Goal: Navigation & Orientation: Find specific page/section

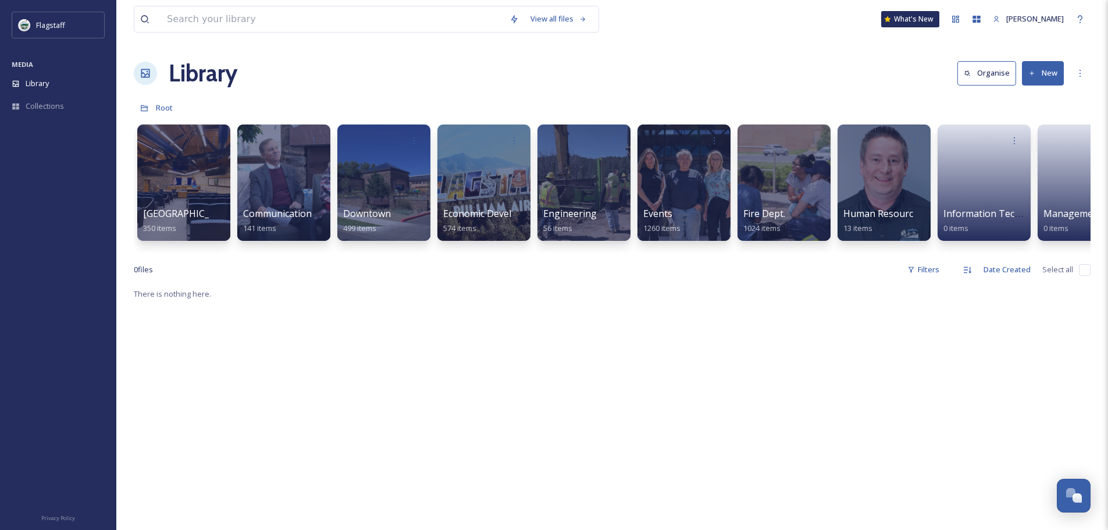
scroll to position [0, 191]
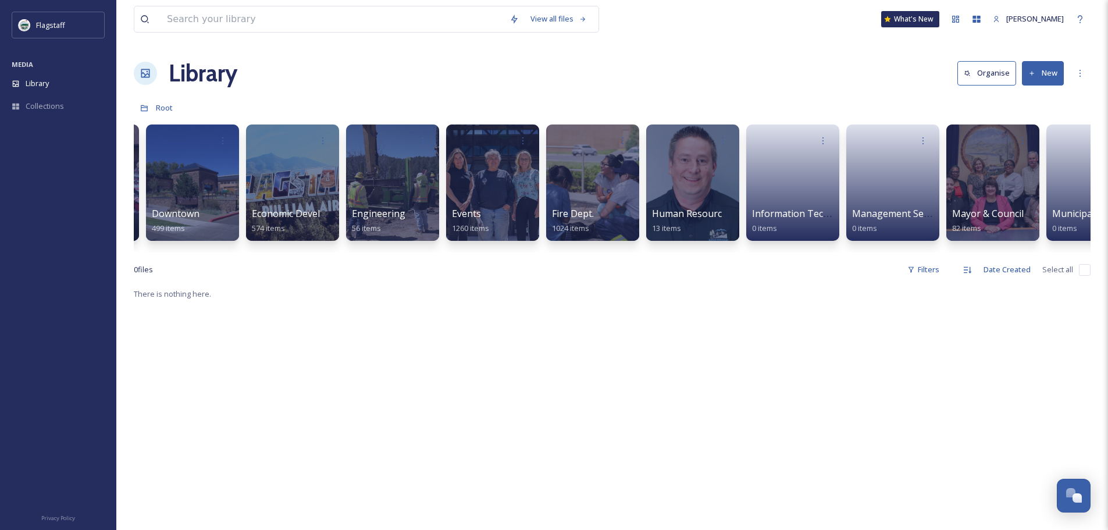
click at [743, 195] on div "City Hall 350 items Communication & Civic Engagement 141 items Downtown 499 ite…" at bounding box center [612, 186] width 957 height 134
click at [990, 199] on div at bounding box center [993, 182] width 95 height 119
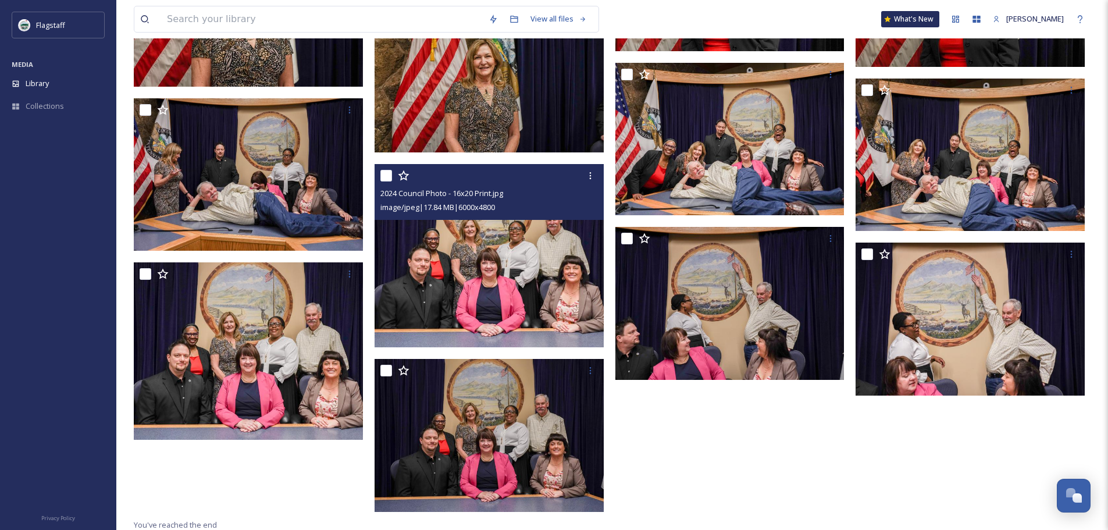
scroll to position [2055, 0]
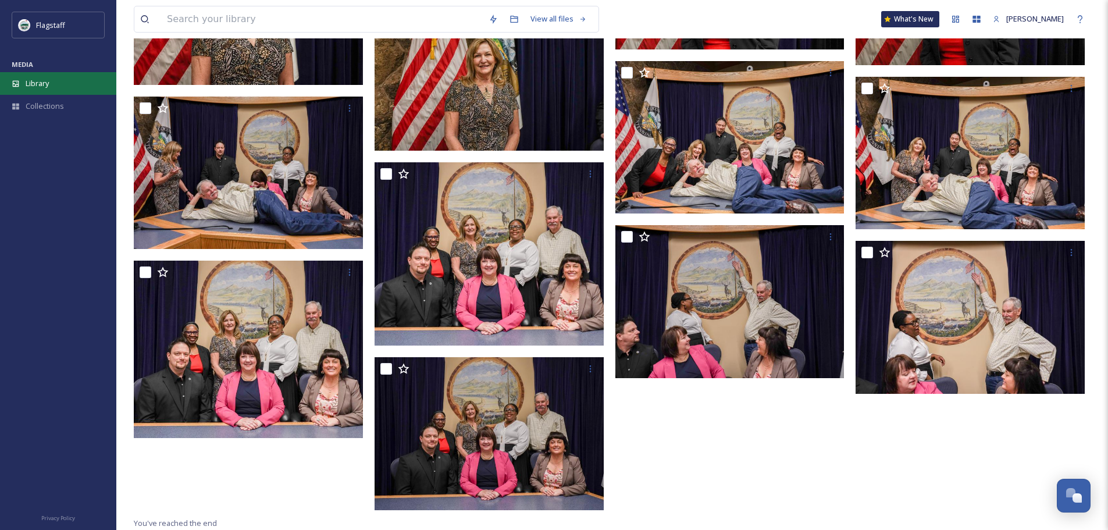
click at [53, 84] on div "Library" at bounding box center [58, 83] width 116 height 23
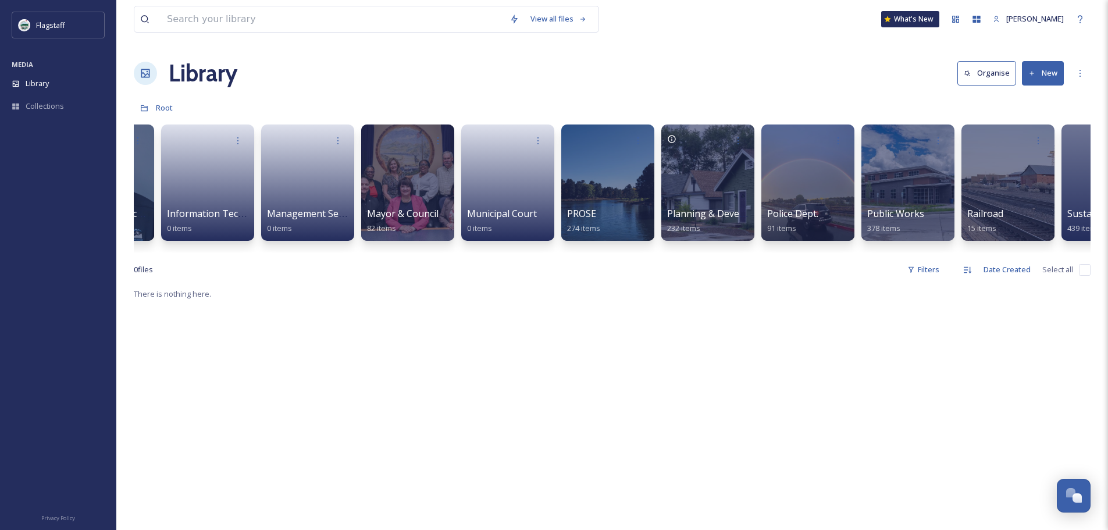
scroll to position [0, 944]
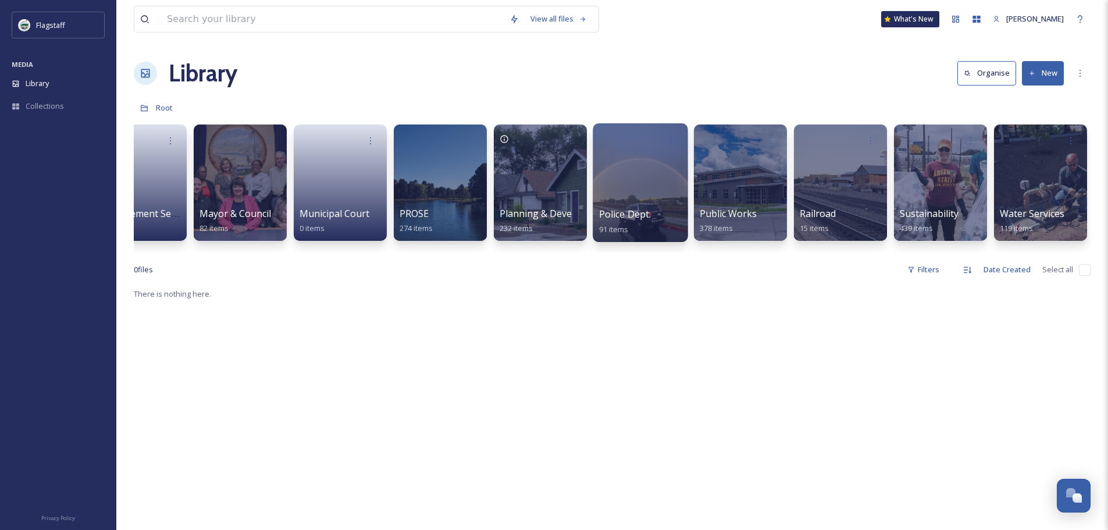
click at [607, 211] on span "Police Dept." at bounding box center [625, 214] width 52 height 13
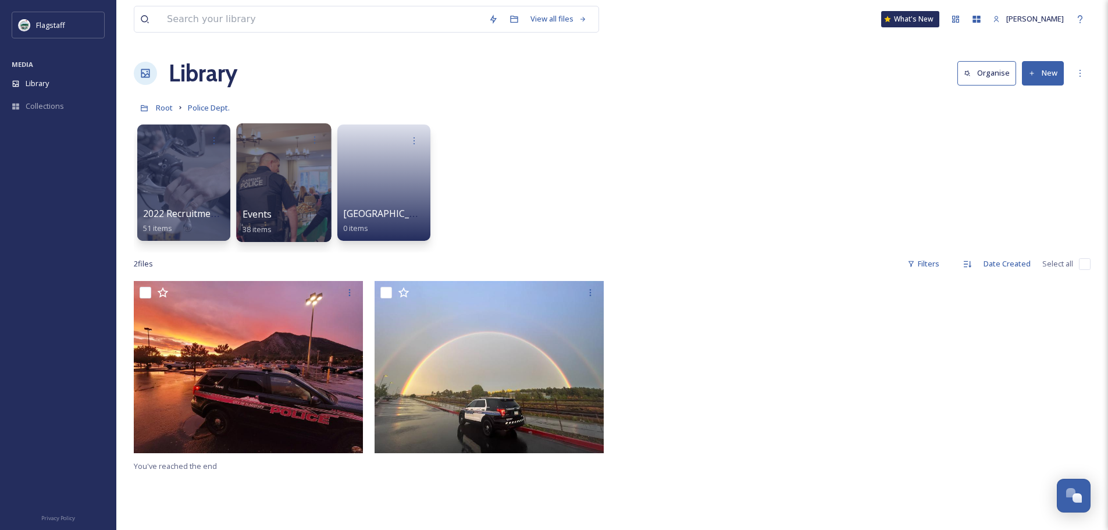
click at [281, 208] on div "Events 38 items" at bounding box center [284, 221] width 83 height 29
click at [255, 209] on span "Events" at bounding box center [258, 214] width 30 height 13
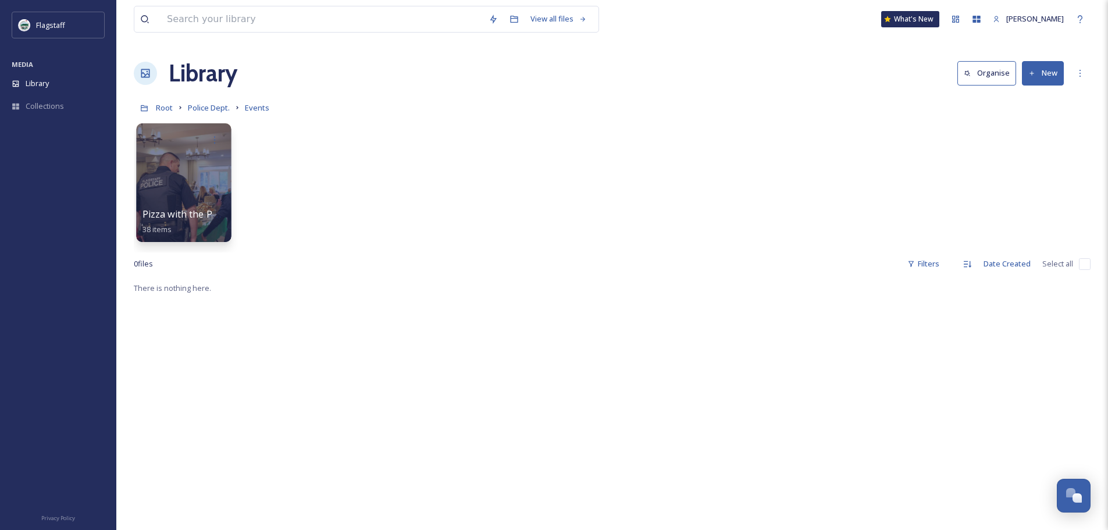
click at [206, 205] on div at bounding box center [183, 182] width 95 height 119
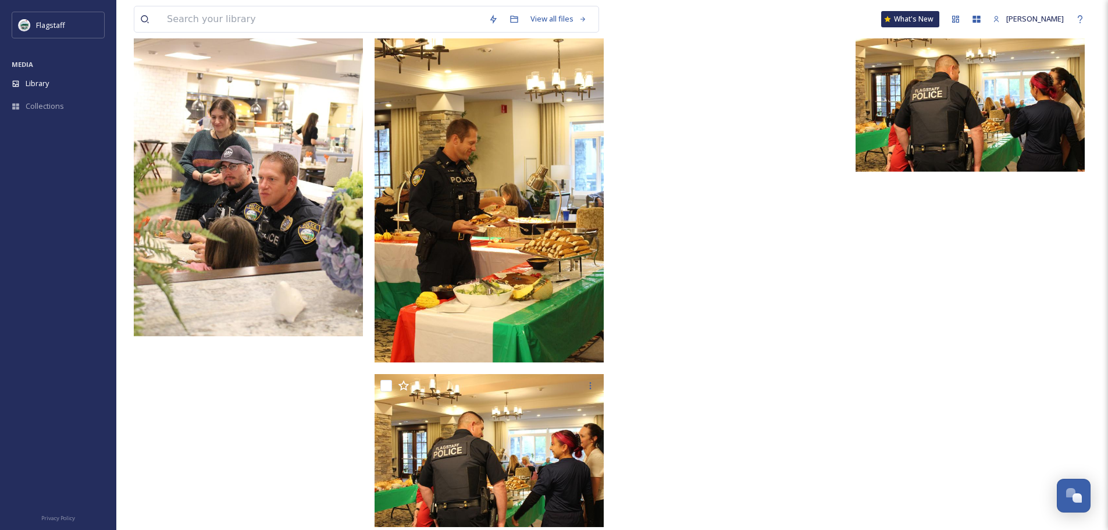
scroll to position [2046, 0]
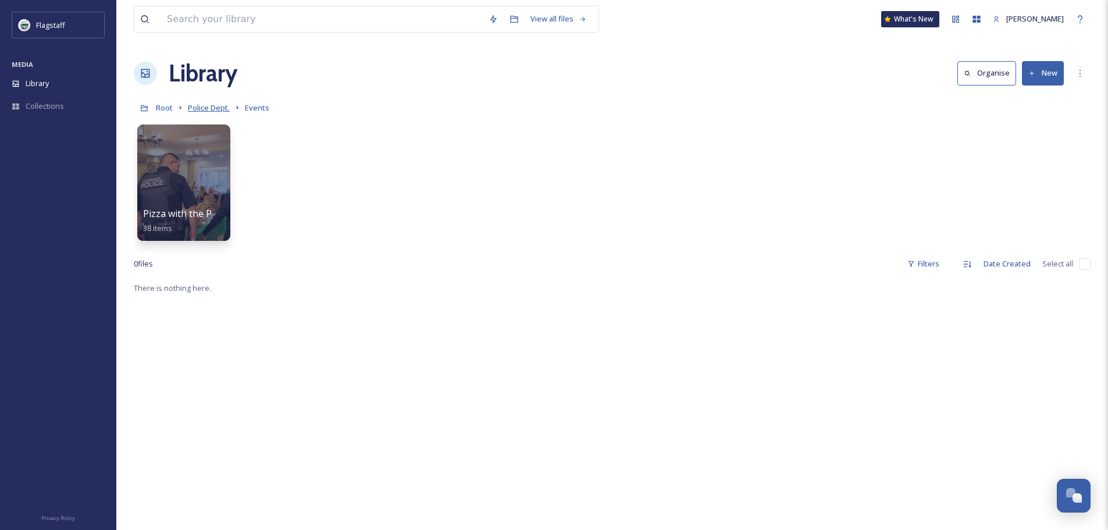
click at [219, 110] on span "Police Dept." at bounding box center [209, 107] width 42 height 10
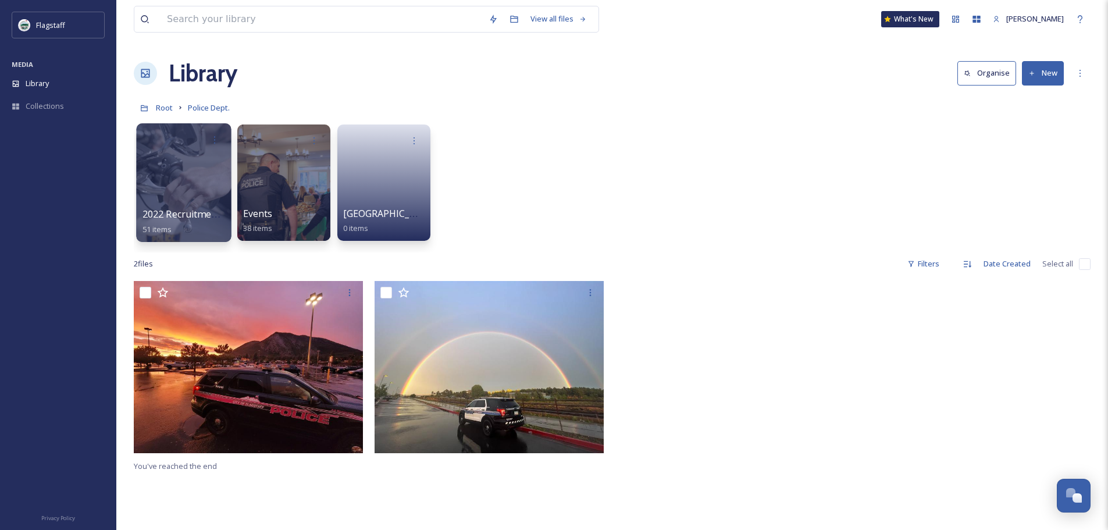
click at [200, 204] on div at bounding box center [183, 182] width 95 height 119
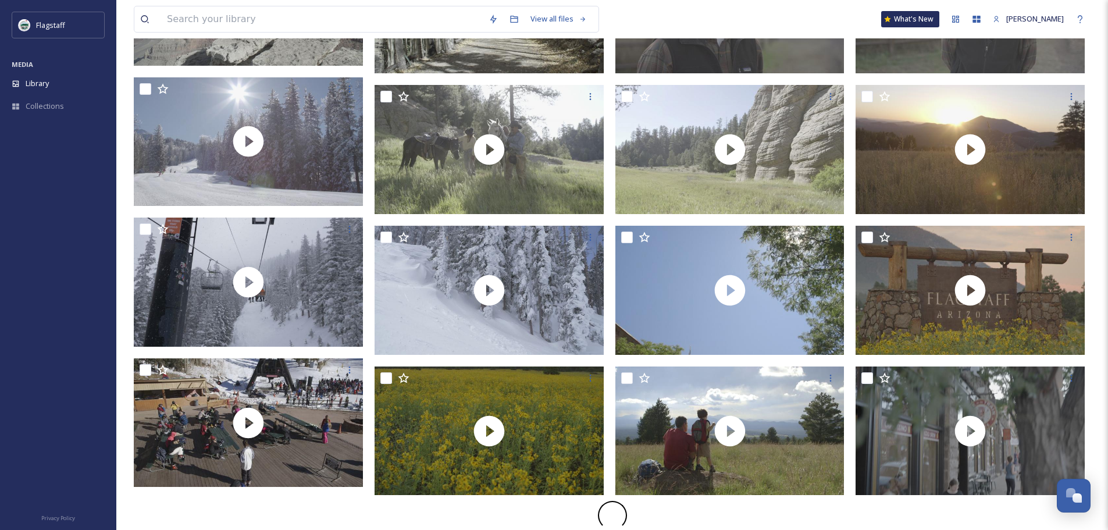
scroll to position [355, 0]
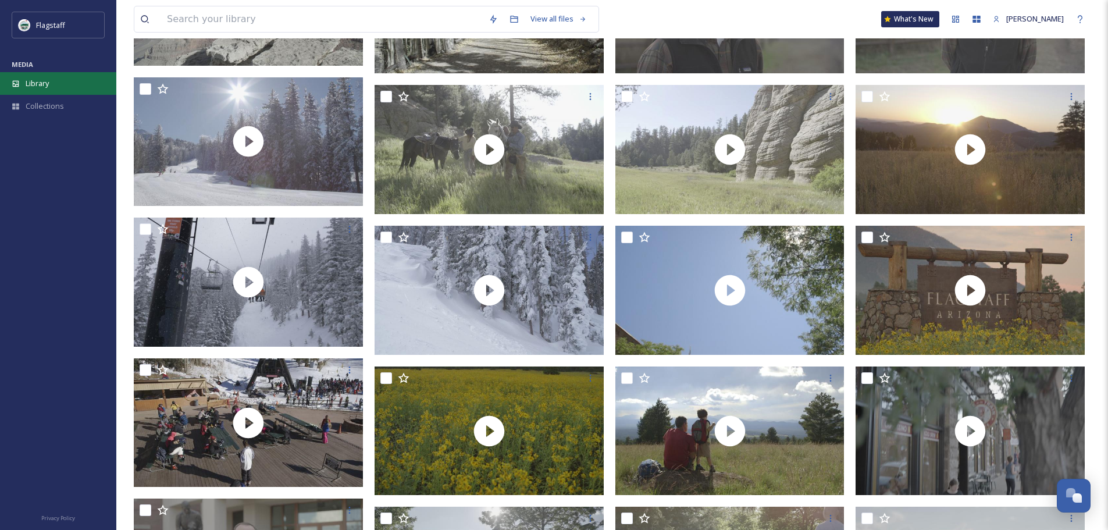
click at [55, 92] on div "Library" at bounding box center [58, 83] width 116 height 23
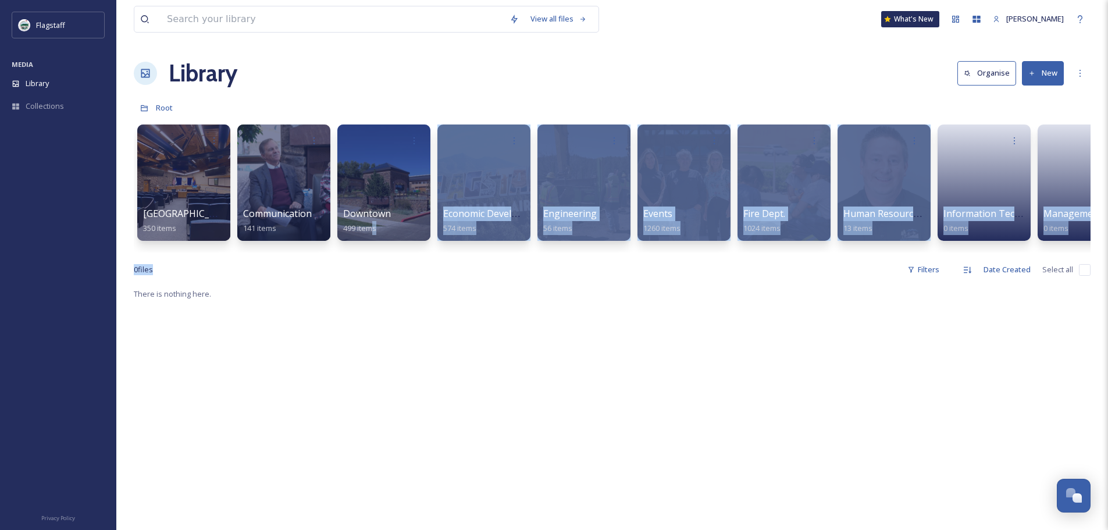
click at [383, 264] on div "View all files What's New [PERSON_NAME] Library Organise New Root Your Selectio…" at bounding box center [612, 408] width 992 height 817
click at [386, 263] on div "View all files What's New [PERSON_NAME] Library Organise New Root Your Selectio…" at bounding box center [612, 408] width 992 height 817
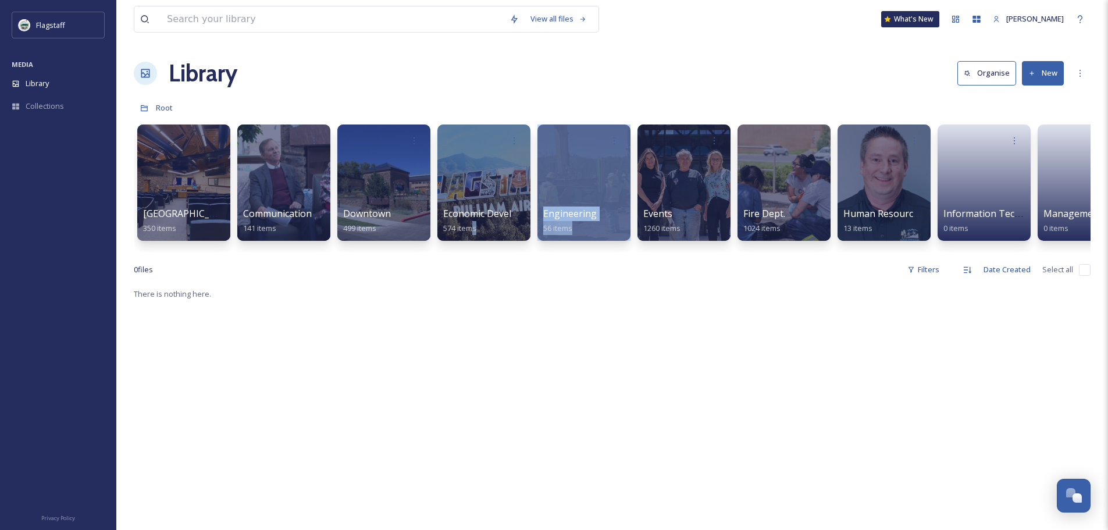
drag, startPoint x: 503, startPoint y: 262, endPoint x: 625, endPoint y: 260, distance: 122.2
click at [625, 260] on div "View all files What's New [PERSON_NAME] Library Organise New Root Your Selectio…" at bounding box center [612, 408] width 992 height 817
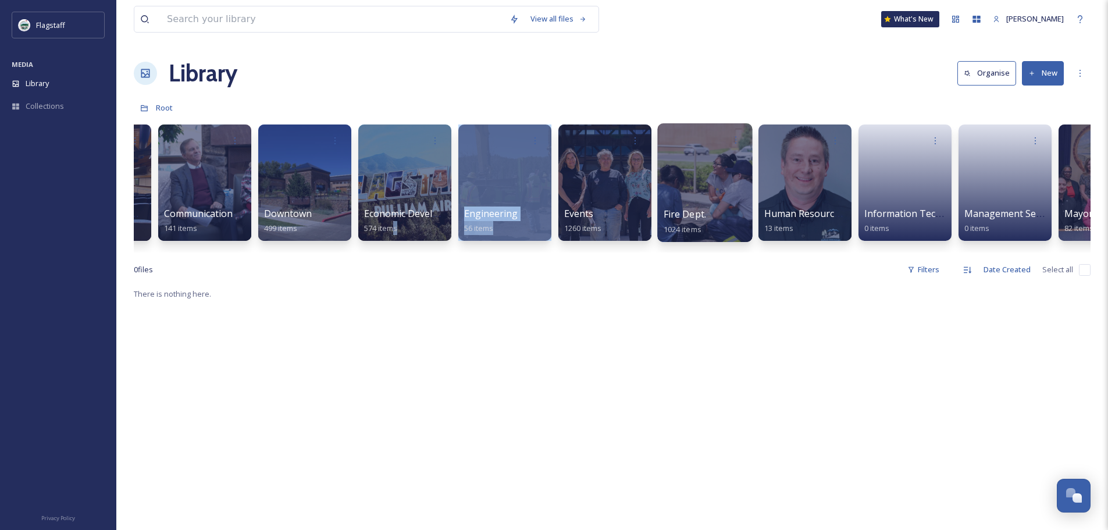
click at [668, 191] on div at bounding box center [704, 182] width 95 height 119
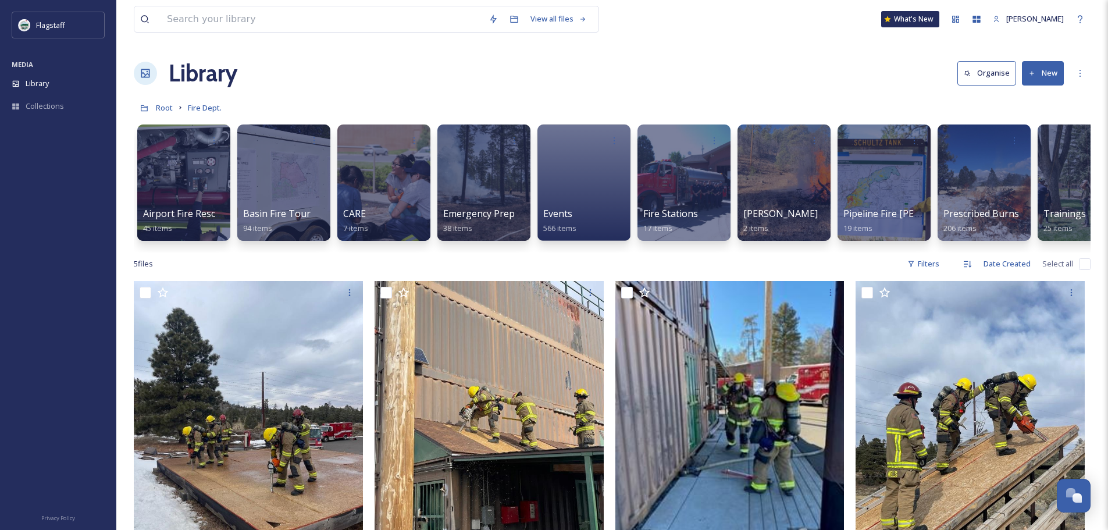
scroll to position [0, 44]
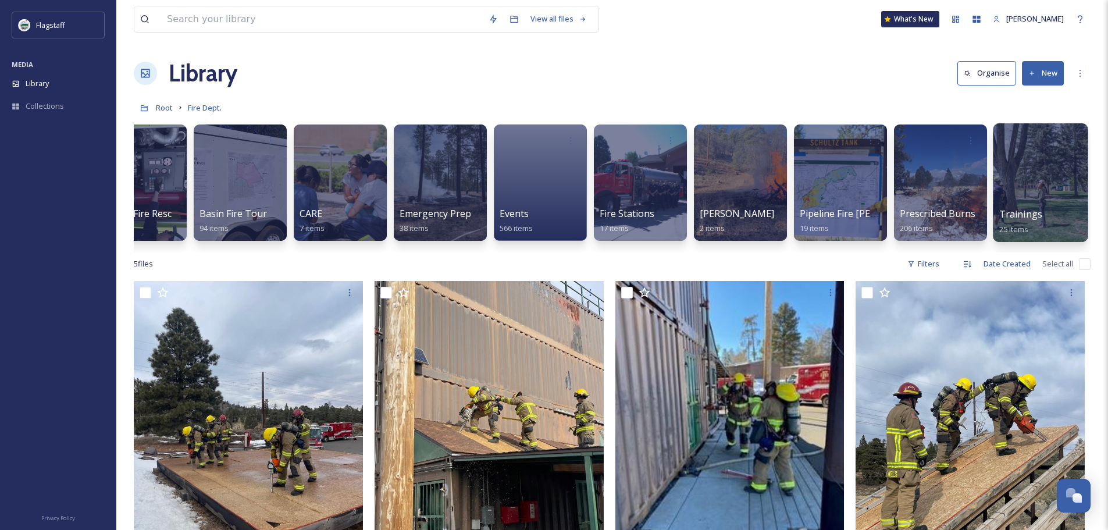
click at [1018, 219] on span "Trainings" at bounding box center [1021, 214] width 43 height 13
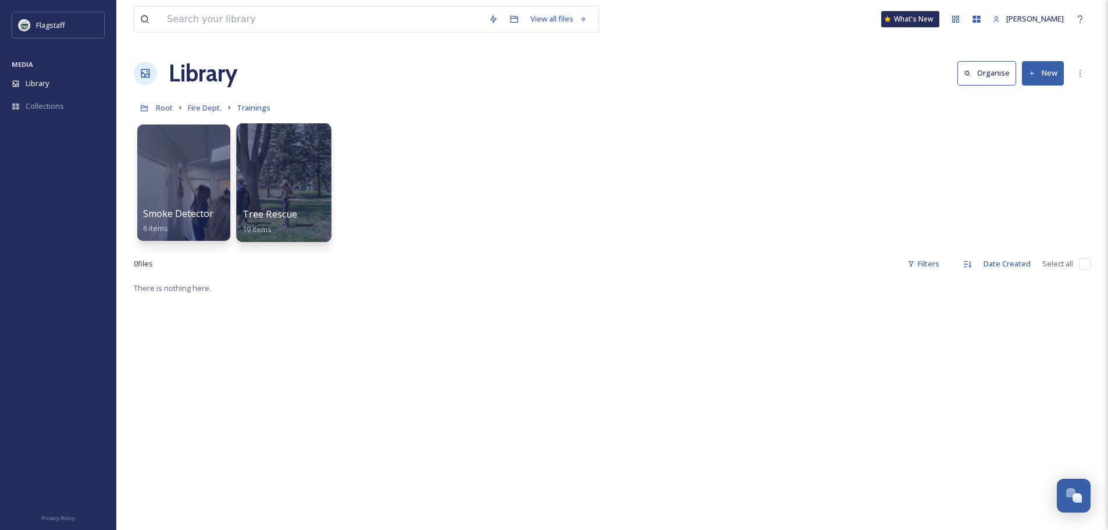
click at [282, 222] on div "Tree Rescue 19 items" at bounding box center [284, 221] width 83 height 29
click at [279, 212] on span "Tree Rescue" at bounding box center [270, 214] width 55 height 13
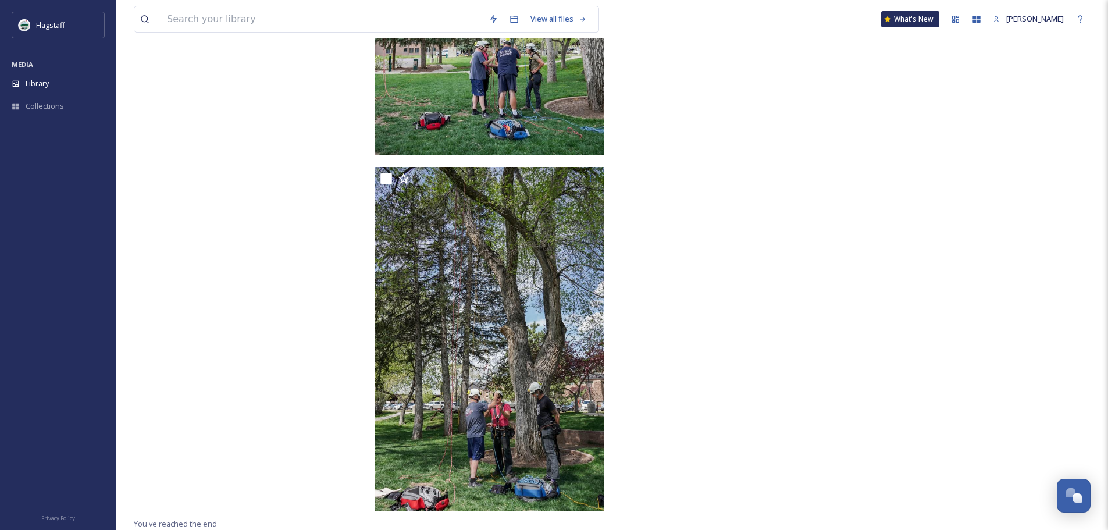
scroll to position [1033, 0]
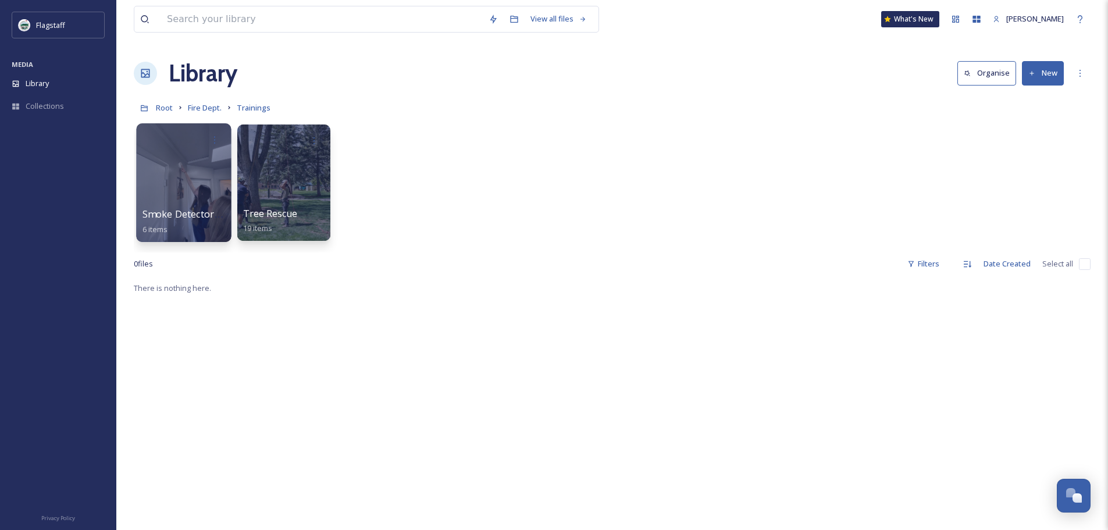
click at [196, 212] on span "Smoke Detector Walk" at bounding box center [191, 214] width 96 height 13
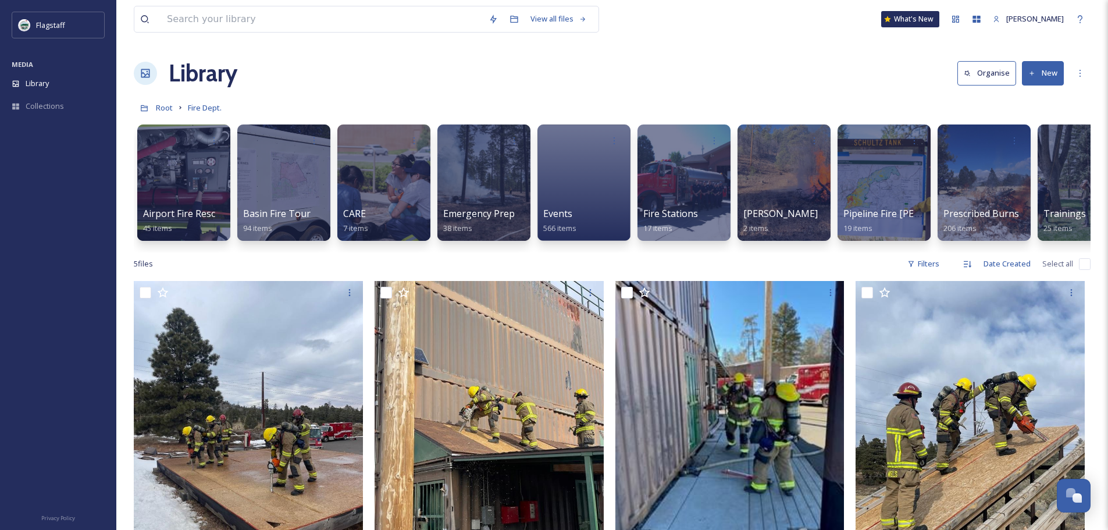
scroll to position [0, 44]
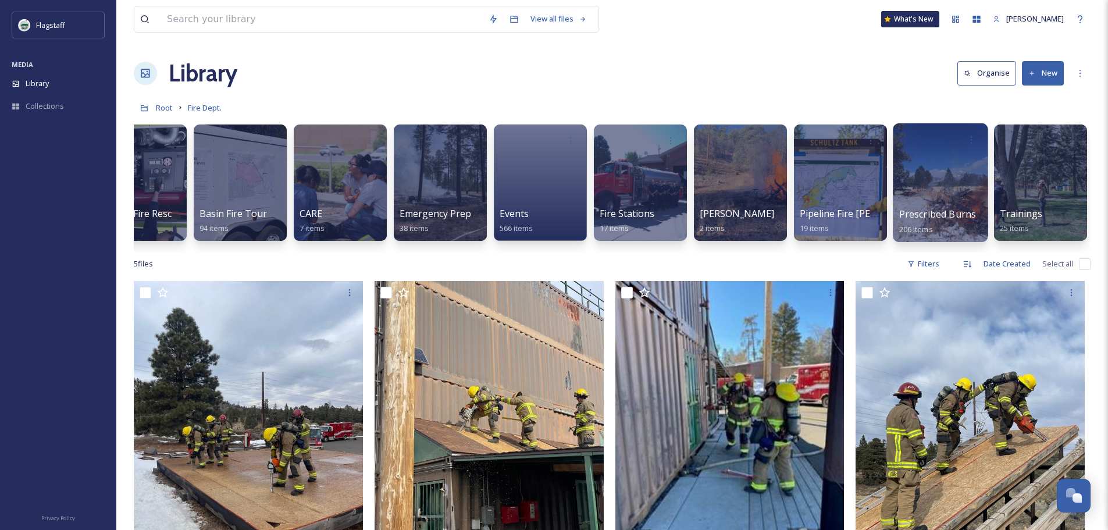
click at [965, 205] on div at bounding box center [940, 182] width 95 height 119
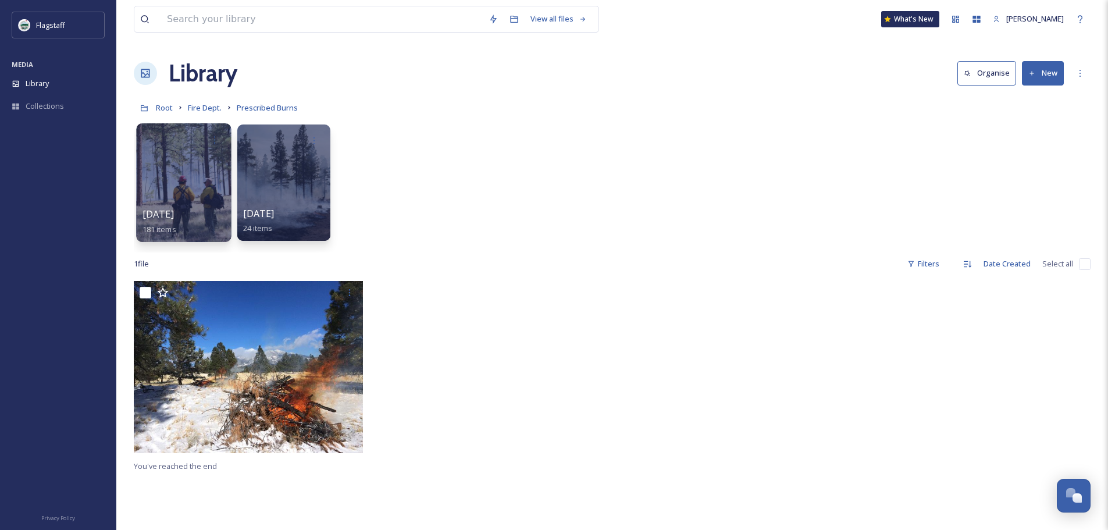
click at [158, 217] on span "[DATE]" at bounding box center [158, 214] width 31 height 13
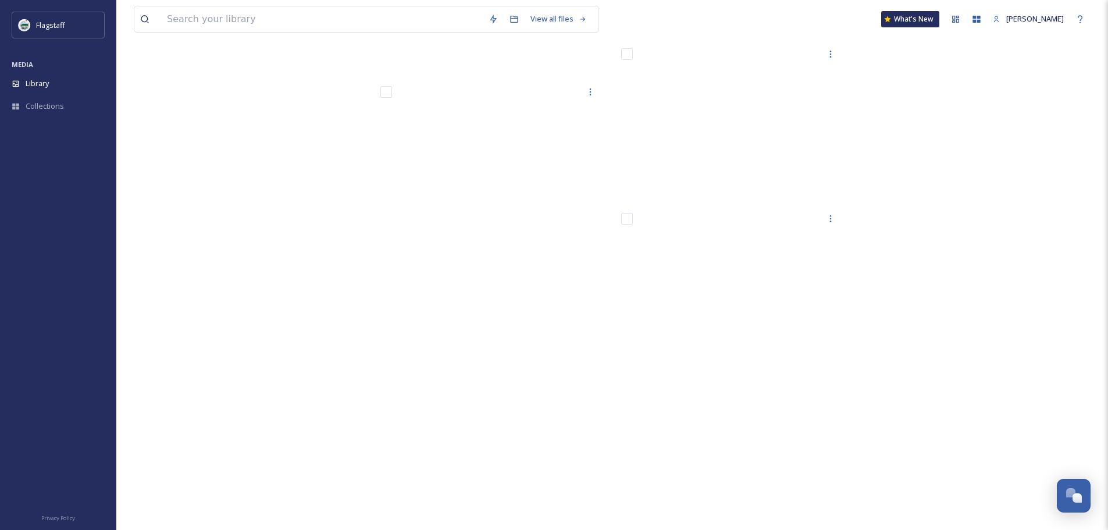
scroll to position [10851, 0]
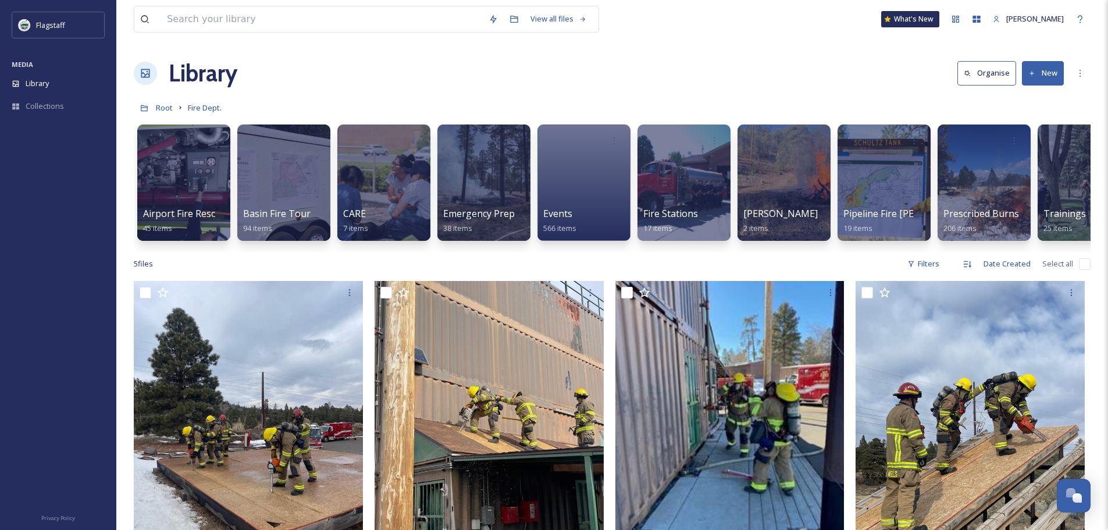
scroll to position [0, 44]
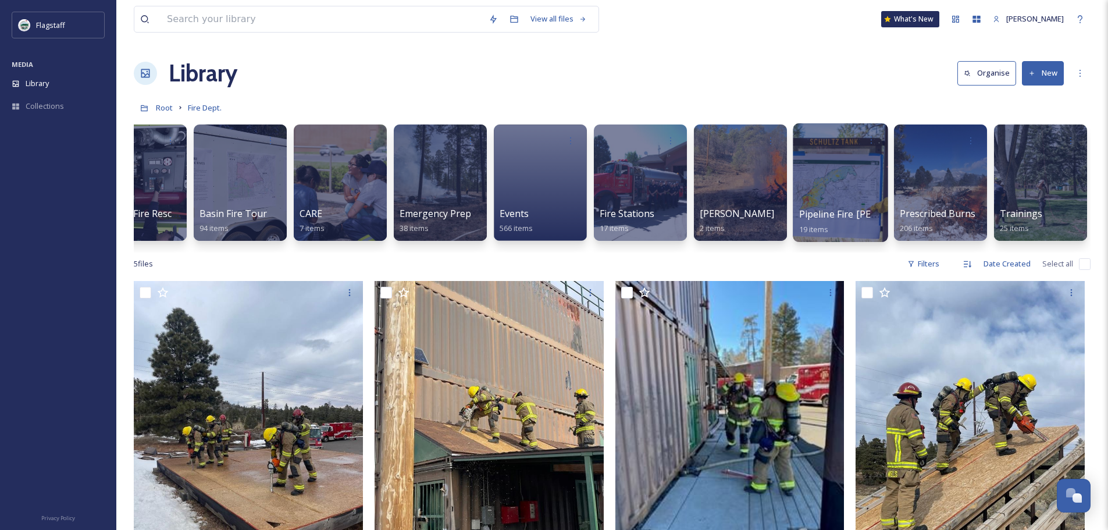
click at [819, 204] on div at bounding box center [840, 182] width 95 height 119
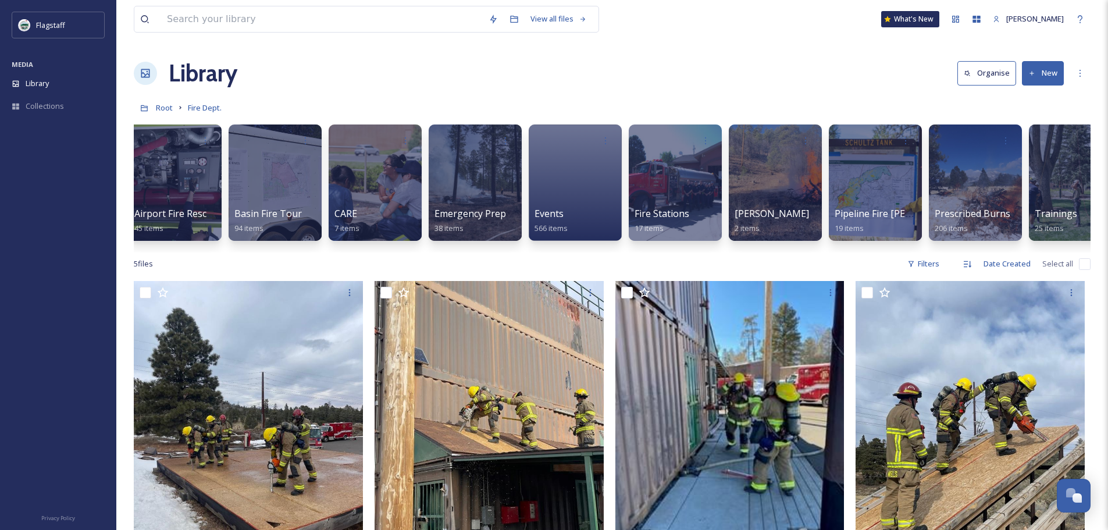
scroll to position [0, 10]
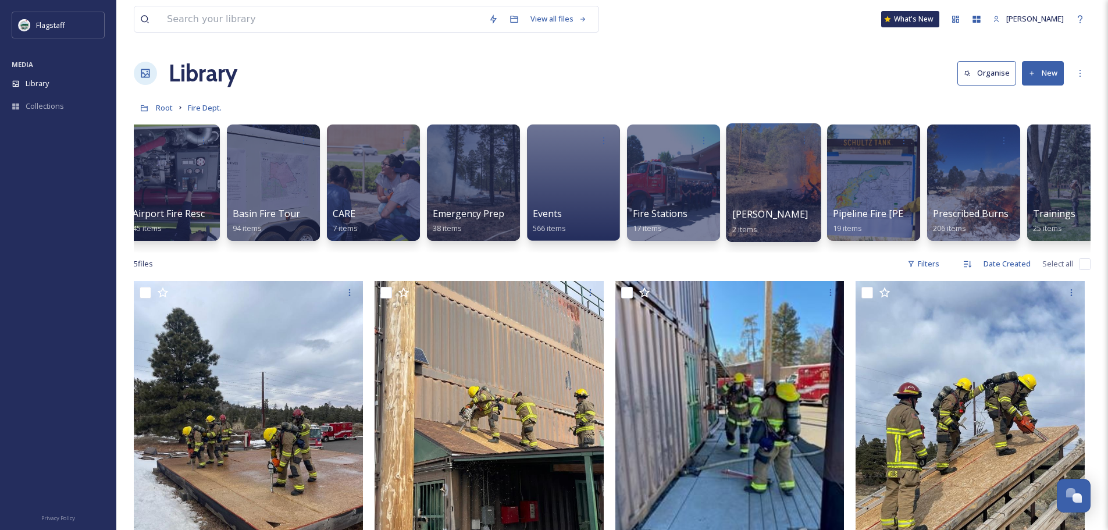
click at [764, 214] on span "[PERSON_NAME]" at bounding box center [771, 214] width 76 height 13
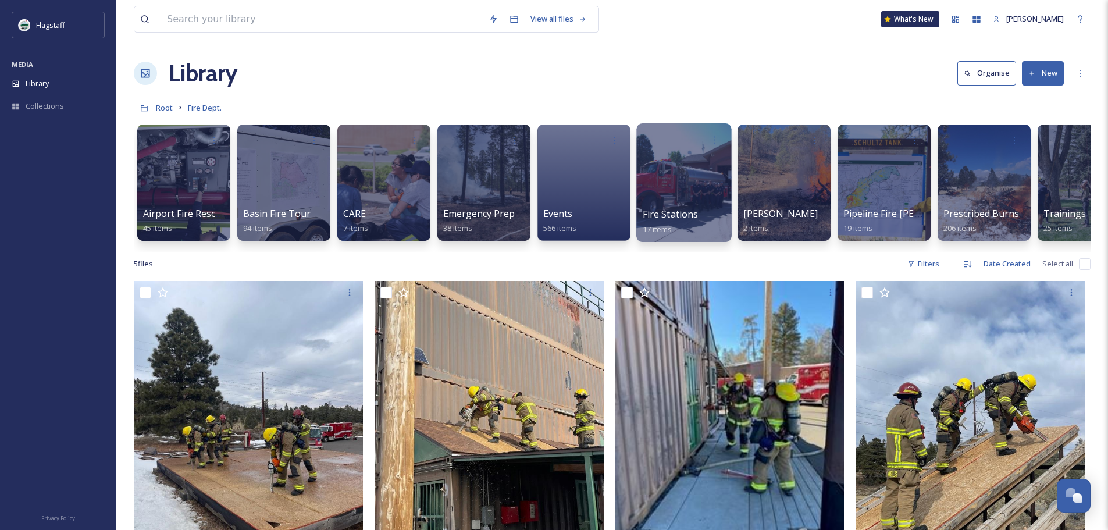
click at [689, 209] on span "Fire Stations" at bounding box center [671, 214] width 56 height 13
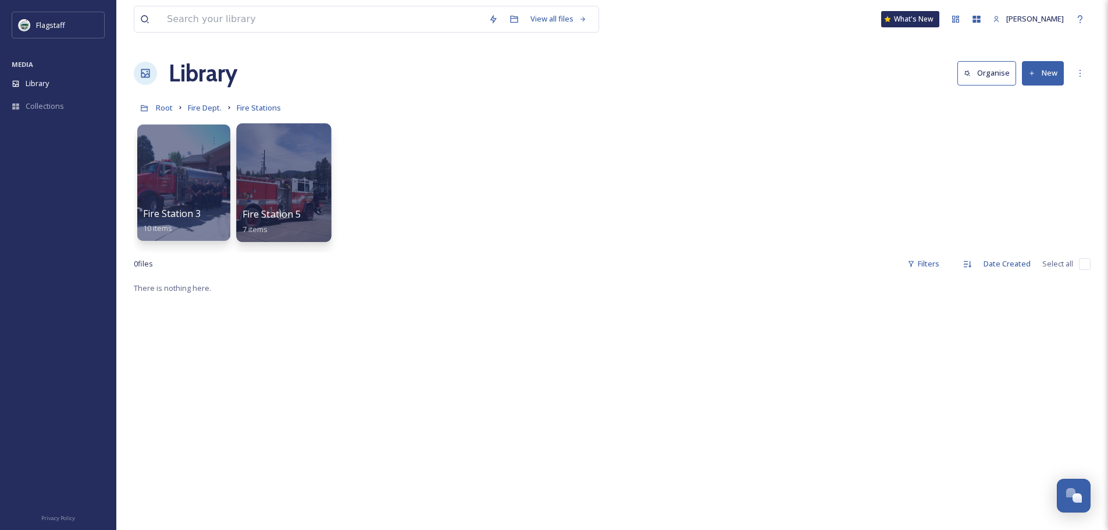
click at [276, 219] on span "Fire Station 5" at bounding box center [272, 214] width 59 height 13
click at [195, 212] on span "Fire Station 3" at bounding box center [172, 214] width 59 height 13
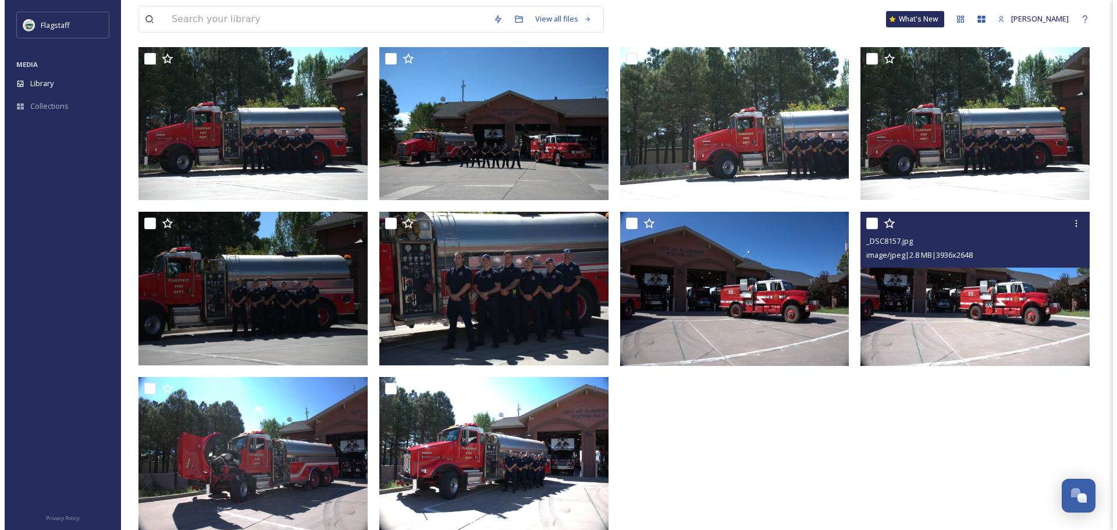
scroll to position [116, 0]
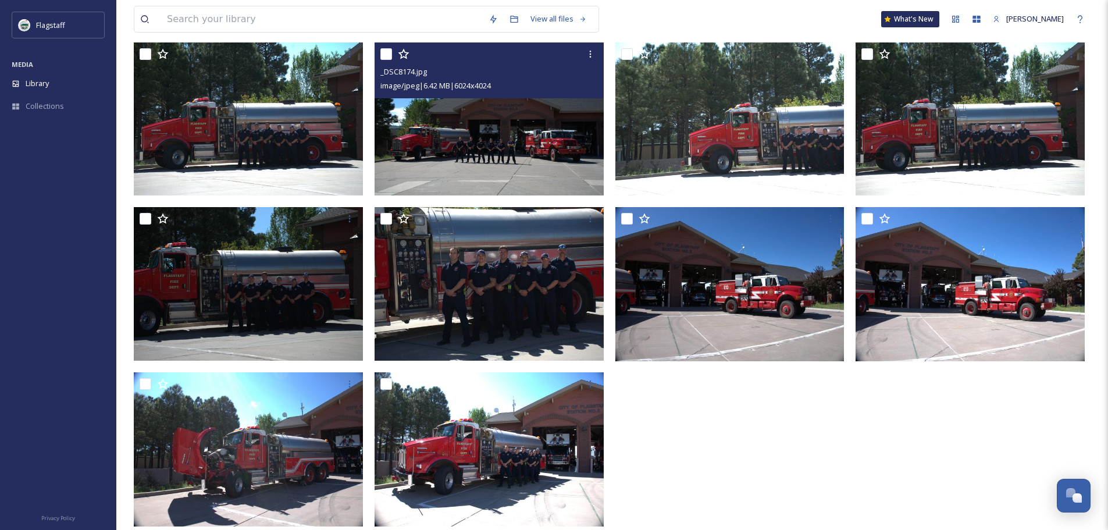
click at [452, 129] on img at bounding box center [489, 118] width 229 height 153
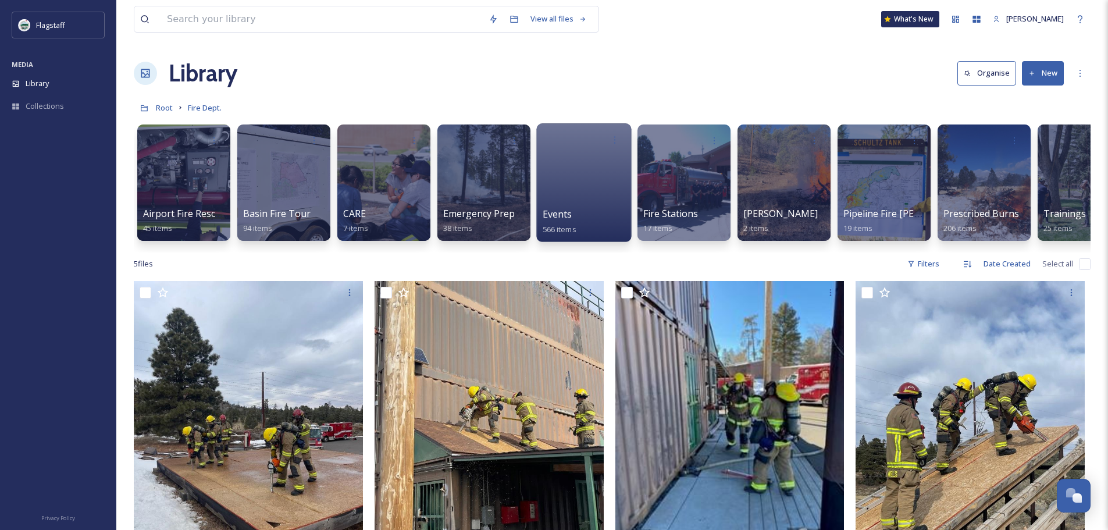
click at [552, 205] on div at bounding box center [583, 182] width 95 height 119
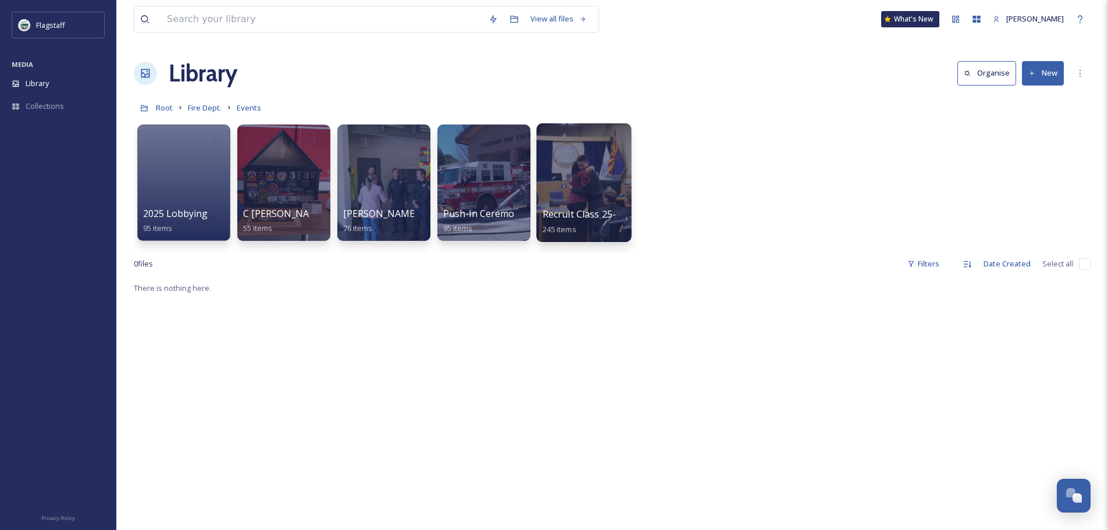
click at [572, 223] on link "Recruit Class 25-1 Graduation 245 items" at bounding box center [608, 222] width 131 height 26
click at [465, 212] on span "Push-In Ceremony_032425" at bounding box center [502, 214] width 119 height 13
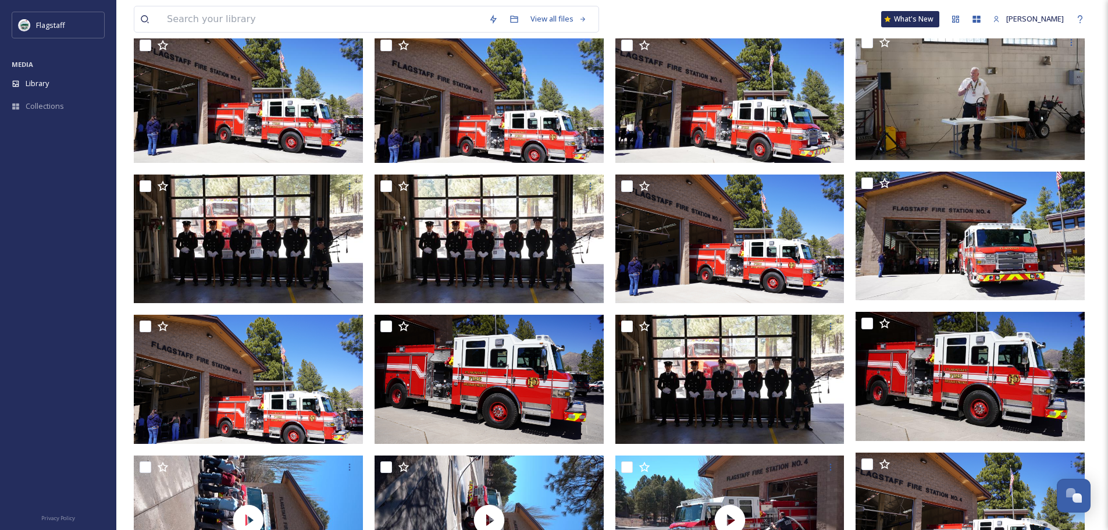
scroll to position [2917, 0]
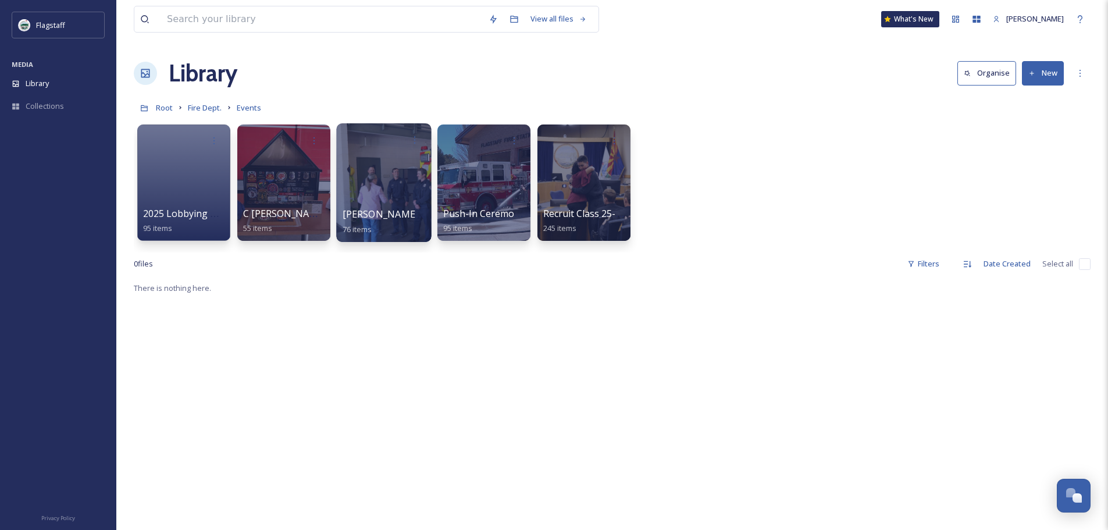
click at [364, 212] on span "[PERSON_NAME] Wildland Fire Training Facility Press Conference" at bounding box center [488, 214] width 290 height 13
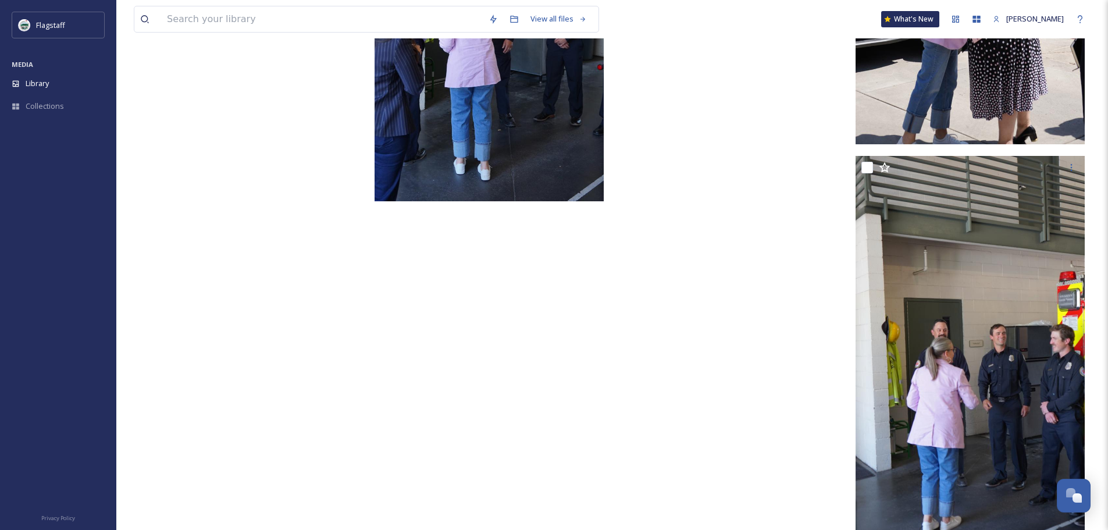
scroll to position [4823, 0]
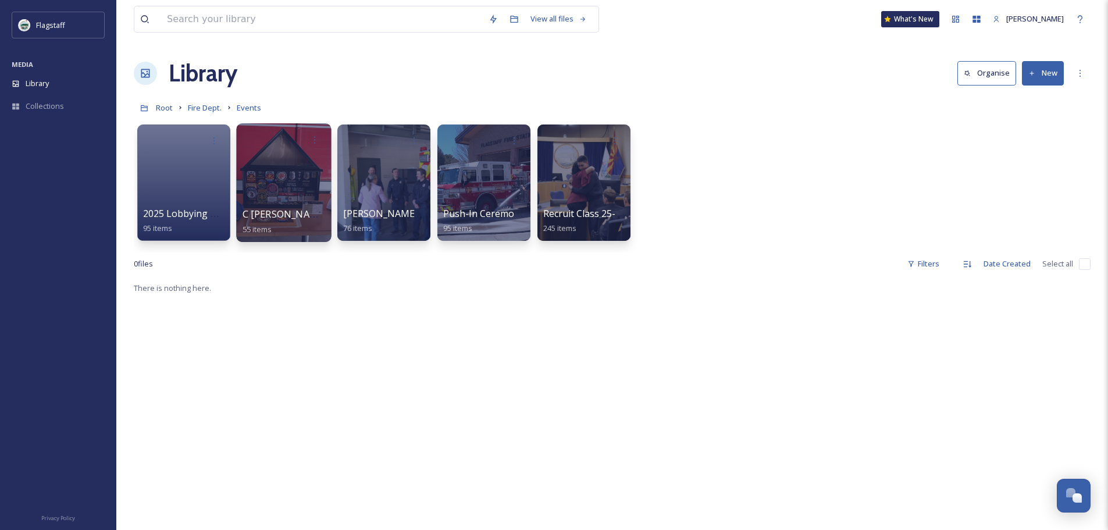
click at [296, 219] on span "C [PERSON_NAME] Fire Dept Retirement Flag Ceremony_[DATE]" at bounding box center [385, 214] width 285 height 13
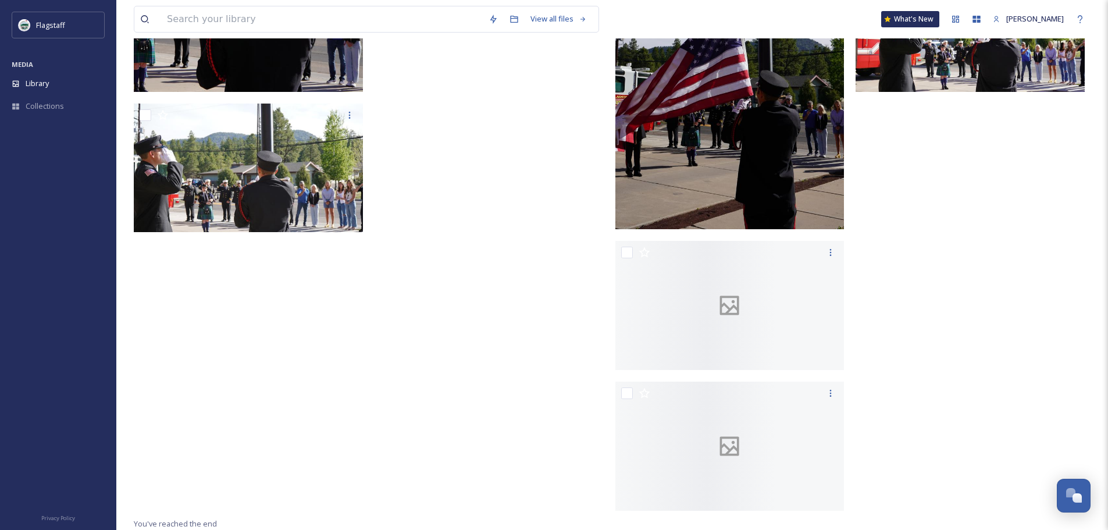
scroll to position [2163, 0]
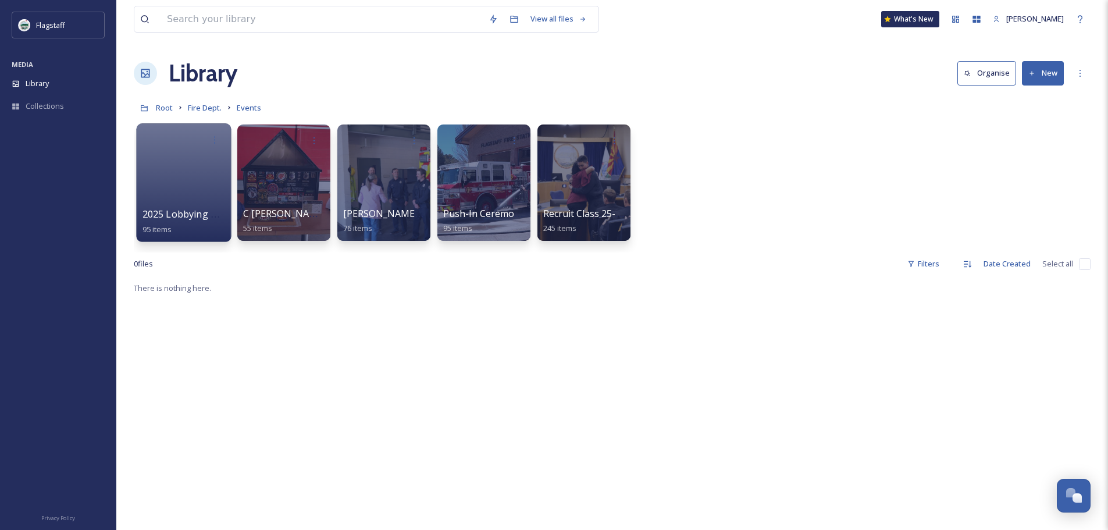
click at [209, 207] on div at bounding box center [183, 182] width 95 height 119
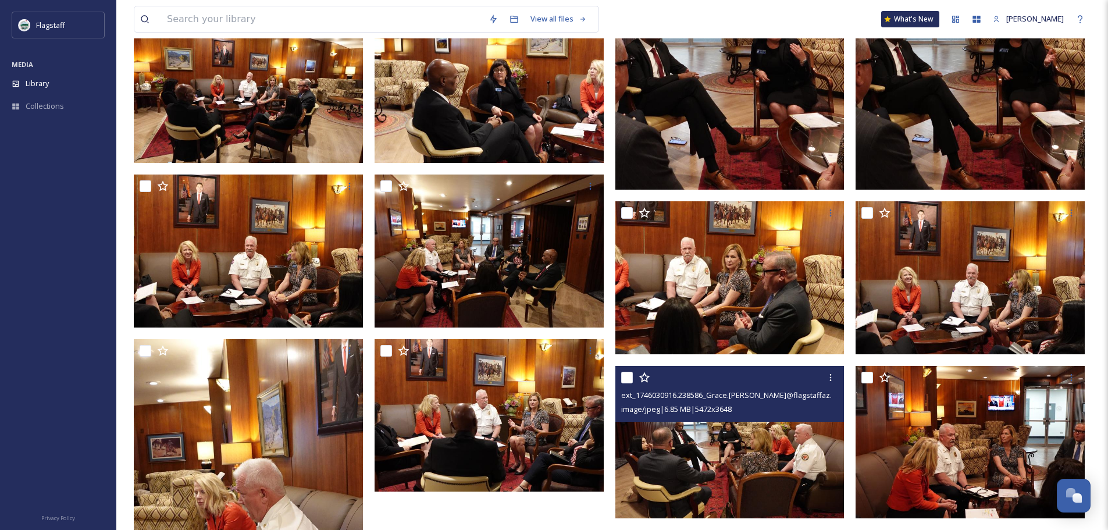
scroll to position [756, 0]
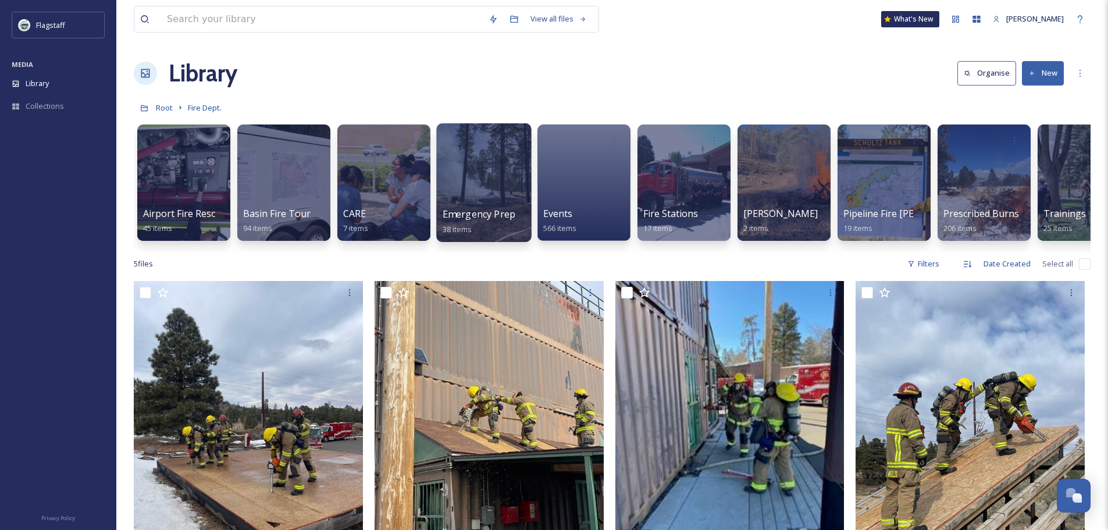
click at [443, 211] on span "Emergency Prep" at bounding box center [479, 214] width 73 height 13
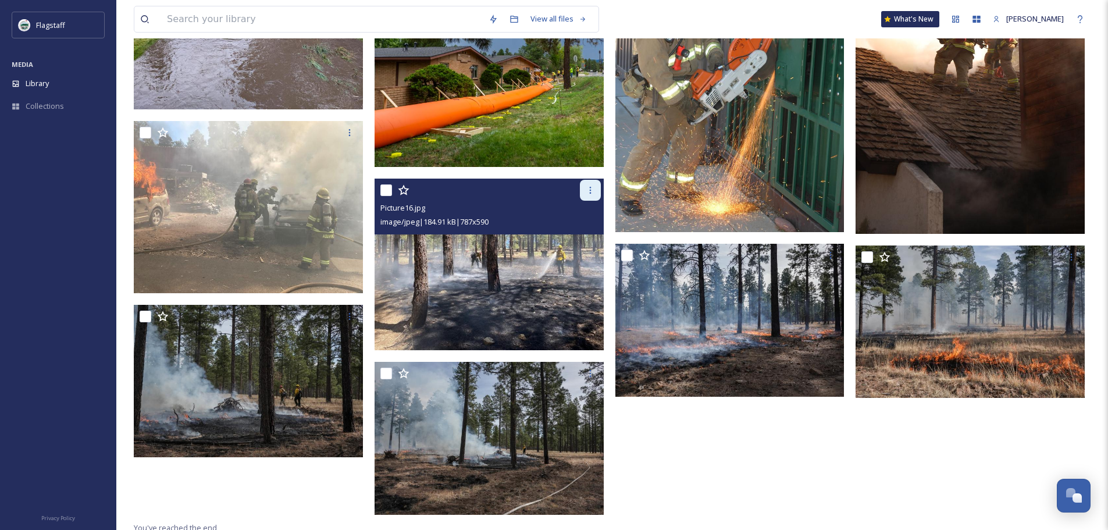
scroll to position [1511, 0]
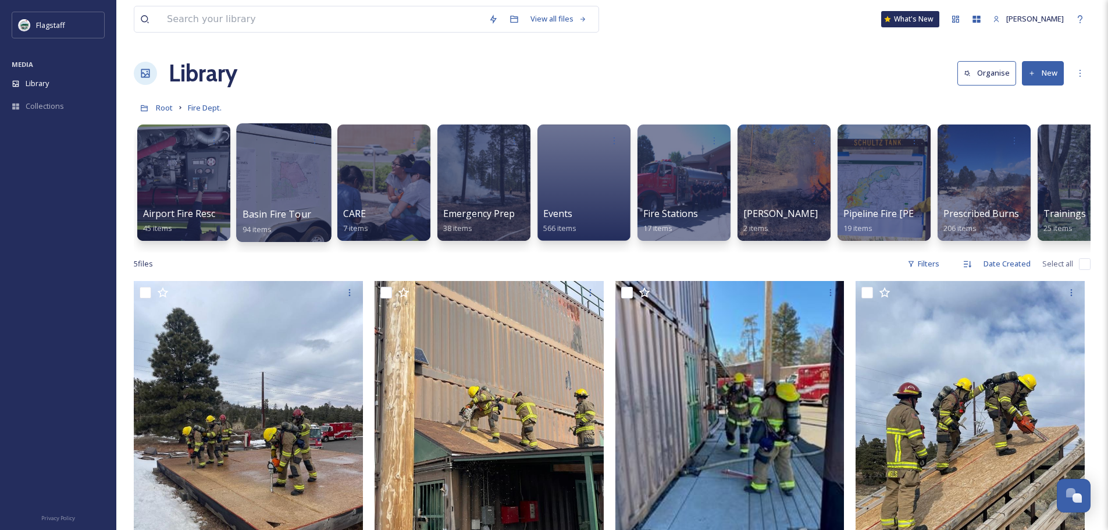
click at [282, 224] on div "Basin Fire Tour 94 items" at bounding box center [284, 221] width 83 height 29
click at [283, 212] on span "Basin Fire Tour" at bounding box center [277, 214] width 69 height 13
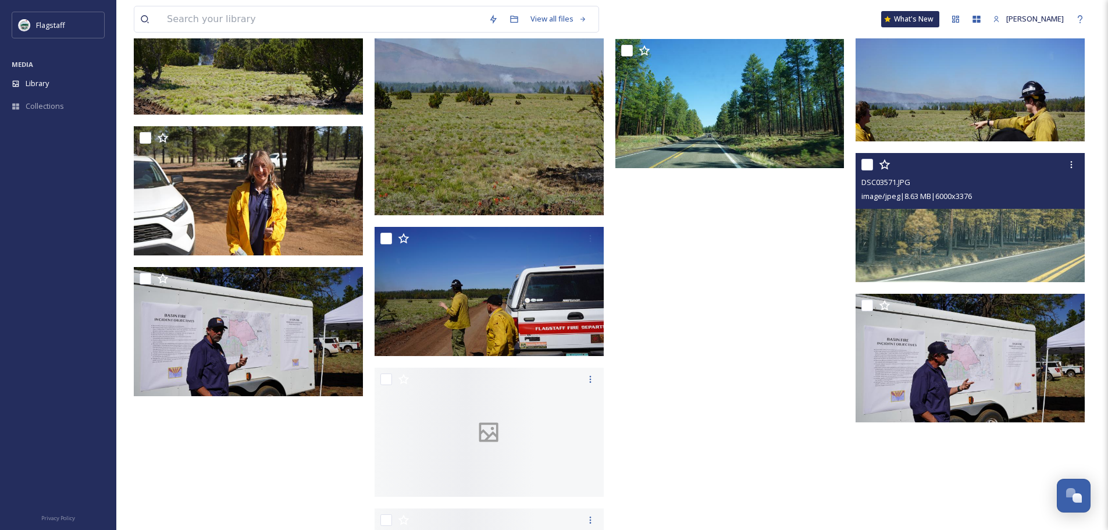
scroll to position [4341, 0]
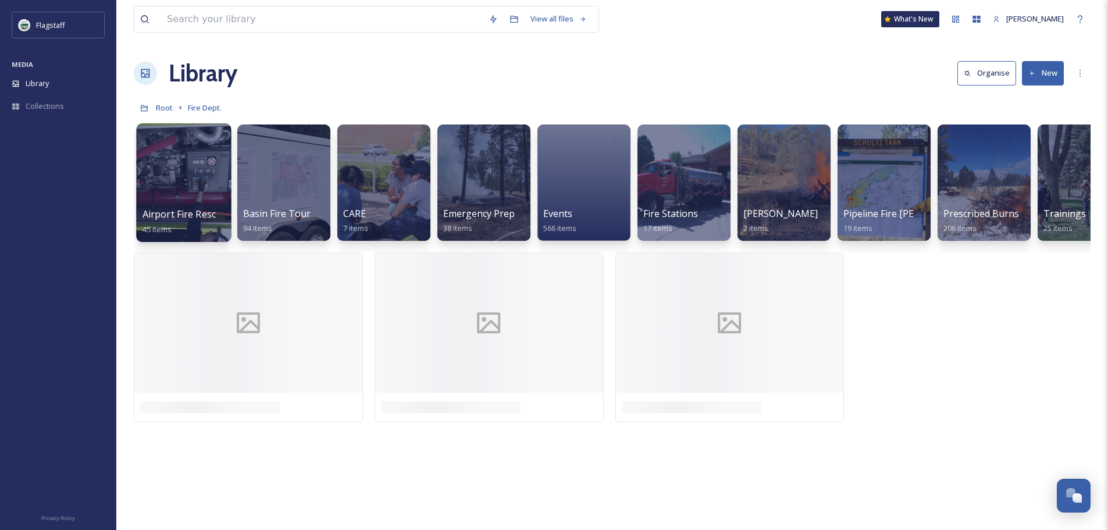
click at [193, 214] on span "Airport Fire Rescue" at bounding box center [185, 214] width 85 height 13
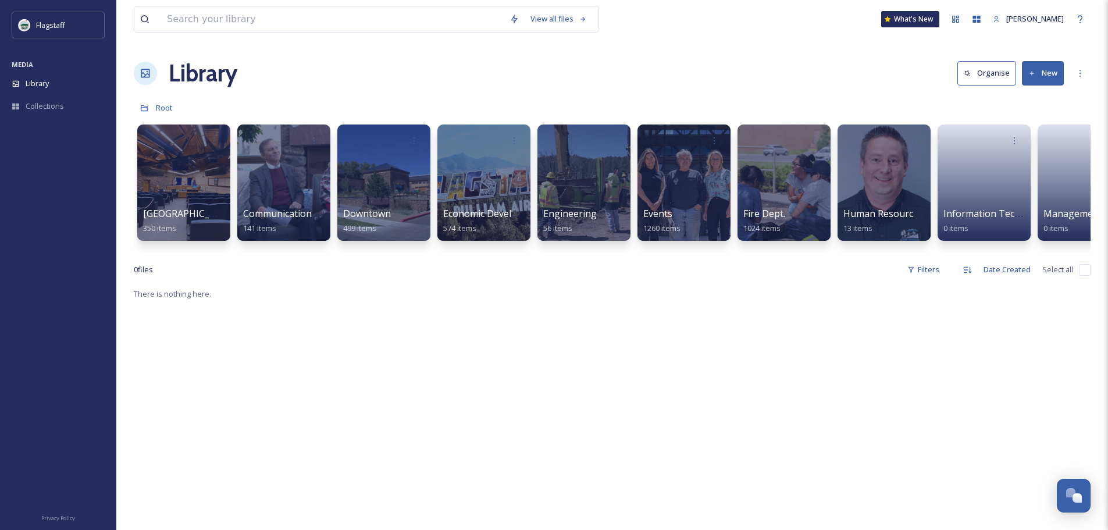
click at [609, 248] on div "City Hall 350 items Communication & Civic Engagement 141 items Downtown 499 ite…" at bounding box center [612, 186] width 957 height 134
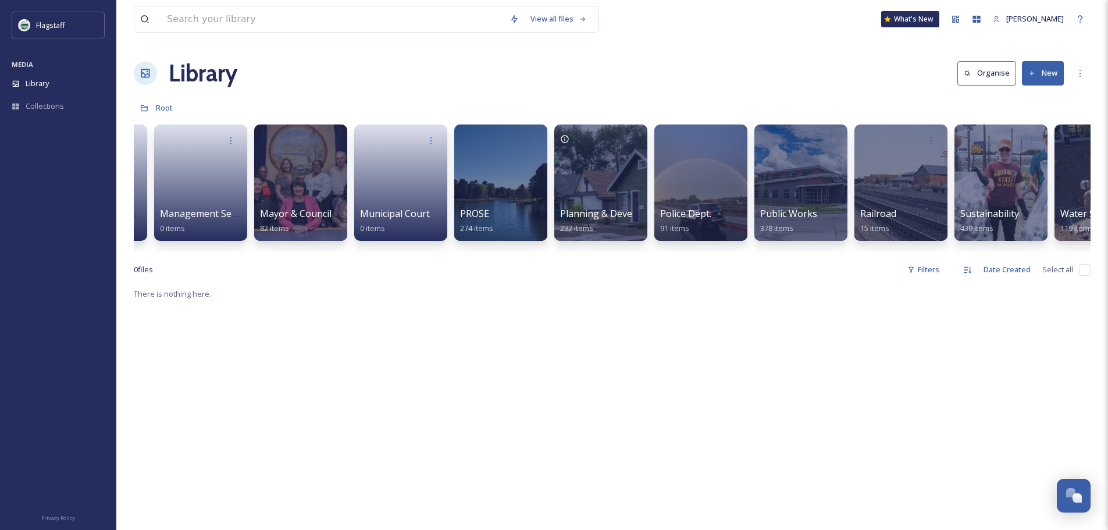
scroll to position [0, 944]
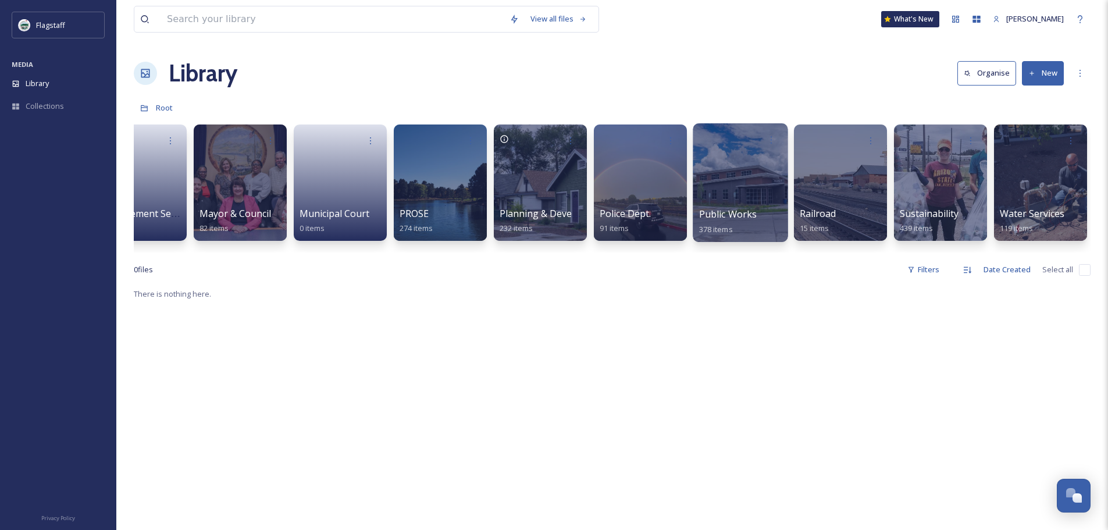
click at [731, 219] on span "Public Works" at bounding box center [728, 214] width 58 height 13
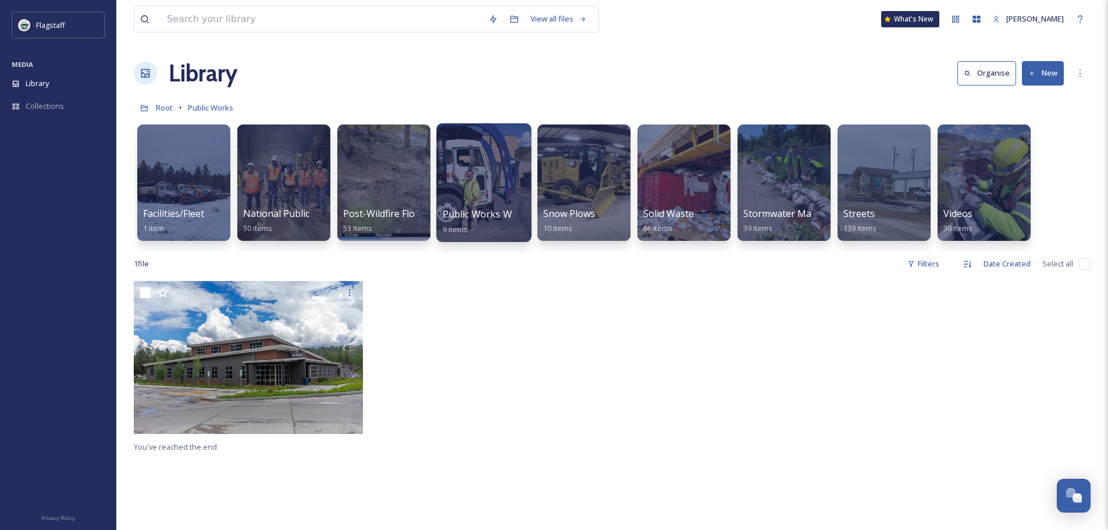
click at [478, 210] on span "Public Works Week 2025" at bounding box center [497, 214] width 109 height 13
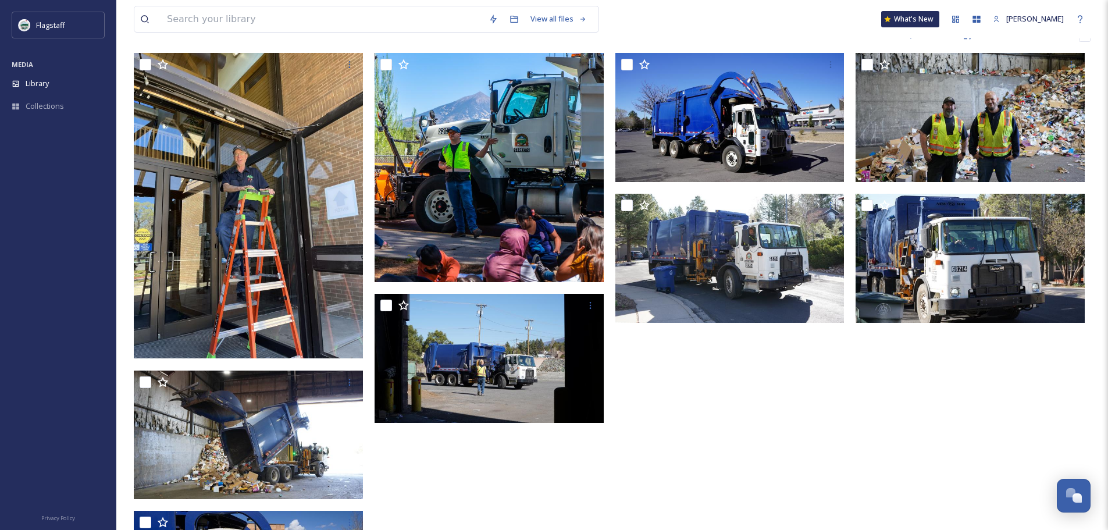
scroll to position [116, 0]
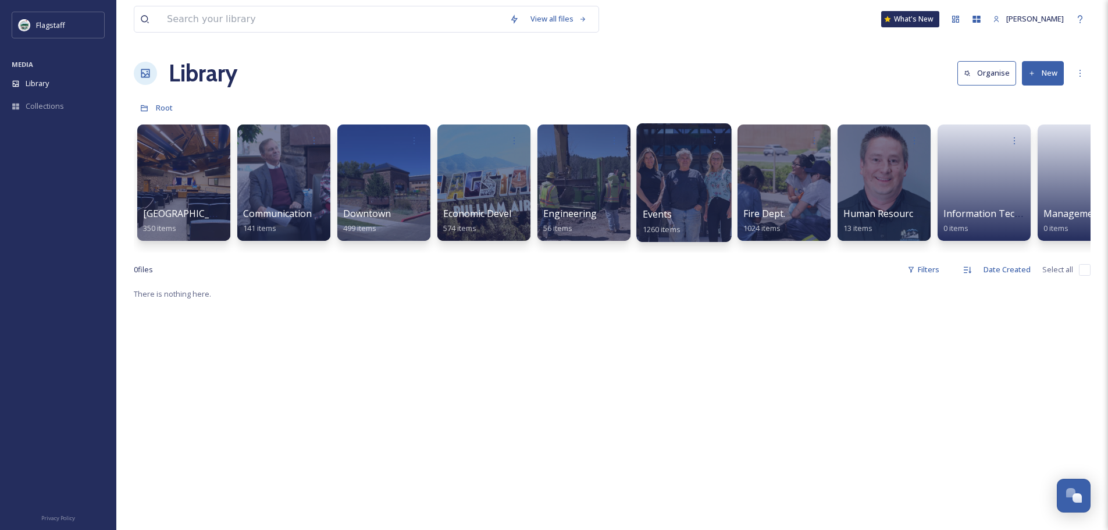
click at [681, 227] on span "1260 items" at bounding box center [662, 228] width 38 height 10
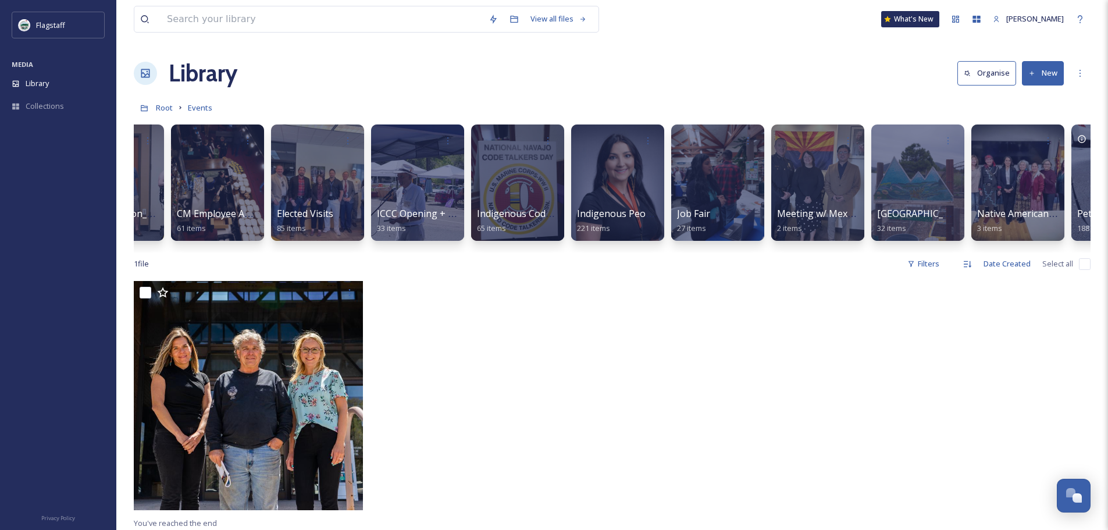
scroll to position [0, 562]
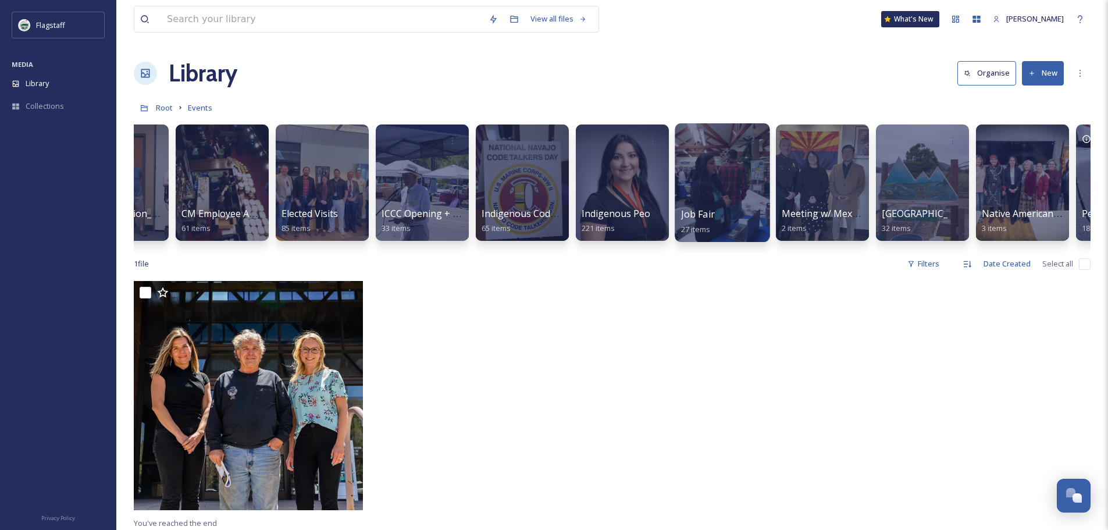
click at [748, 204] on div at bounding box center [722, 182] width 95 height 119
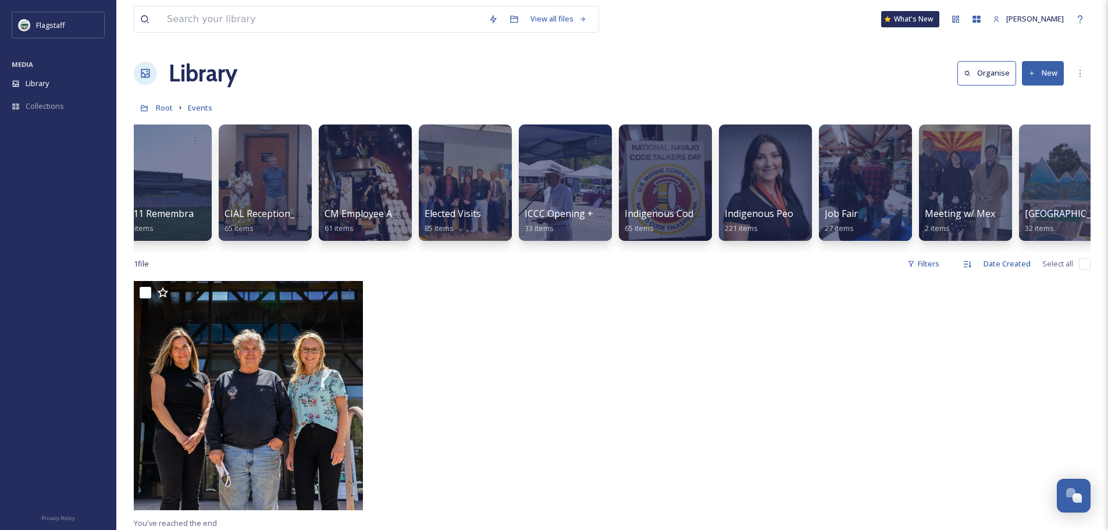
scroll to position [0, 422]
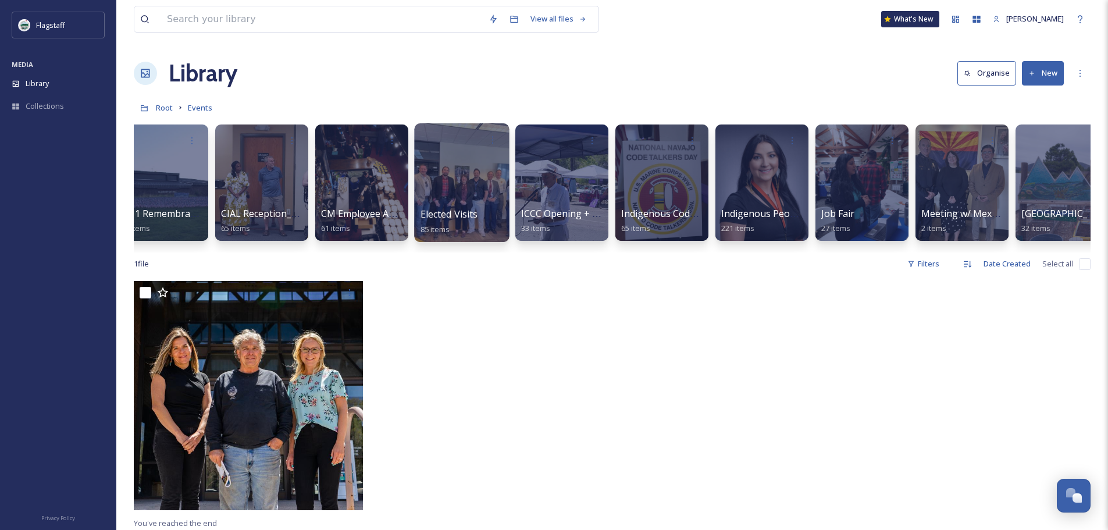
click at [478, 205] on div at bounding box center [461, 182] width 95 height 119
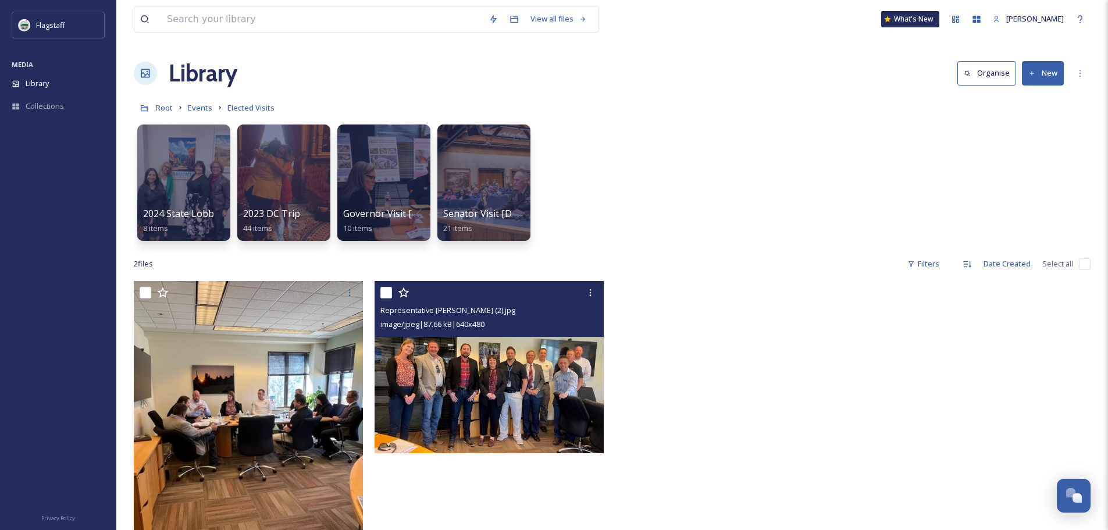
click at [523, 394] on img at bounding box center [489, 367] width 229 height 172
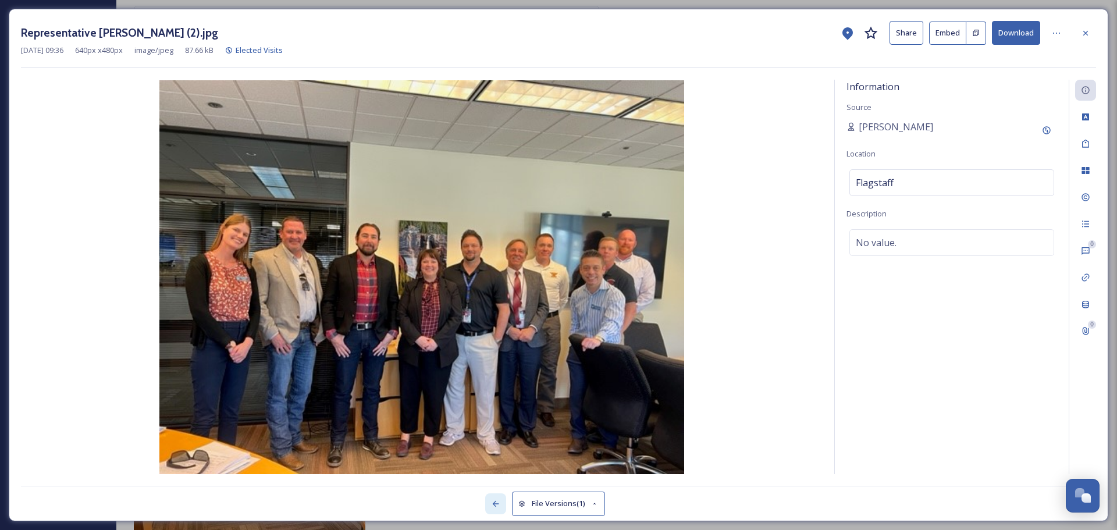
click at [497, 509] on div at bounding box center [495, 503] width 21 height 21
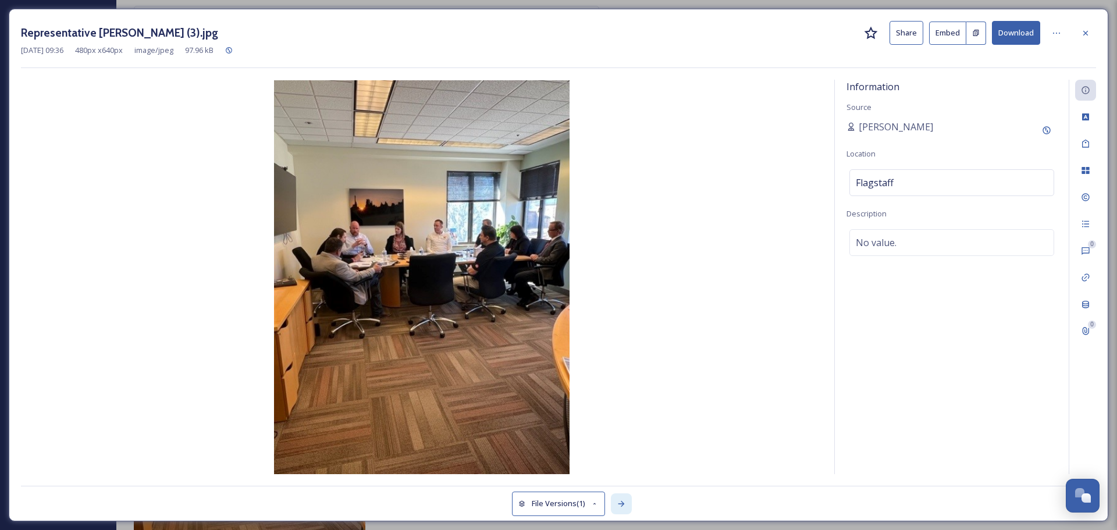
click at [621, 511] on div at bounding box center [621, 503] width 21 height 21
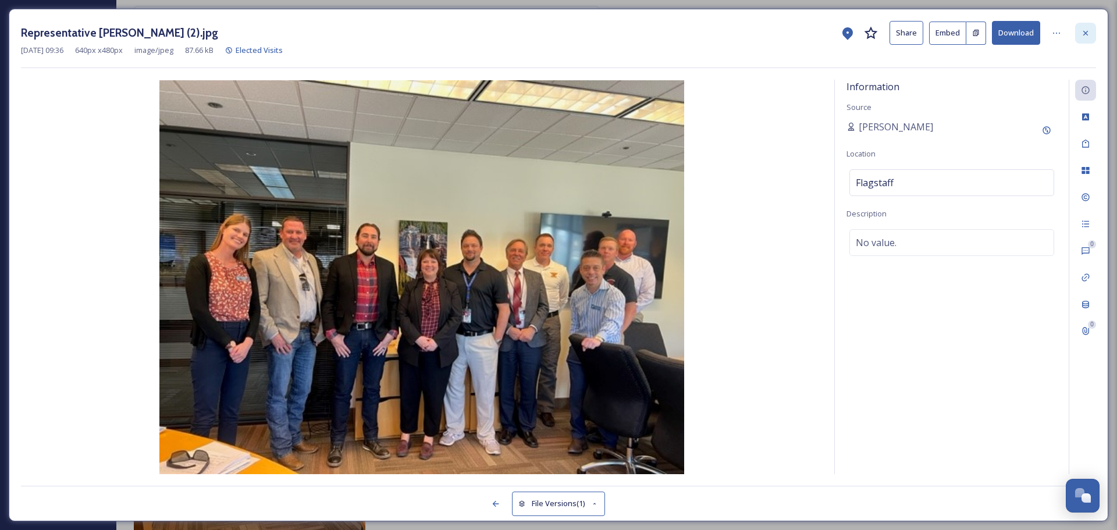
click at [1083, 37] on icon at bounding box center [1085, 33] width 9 height 9
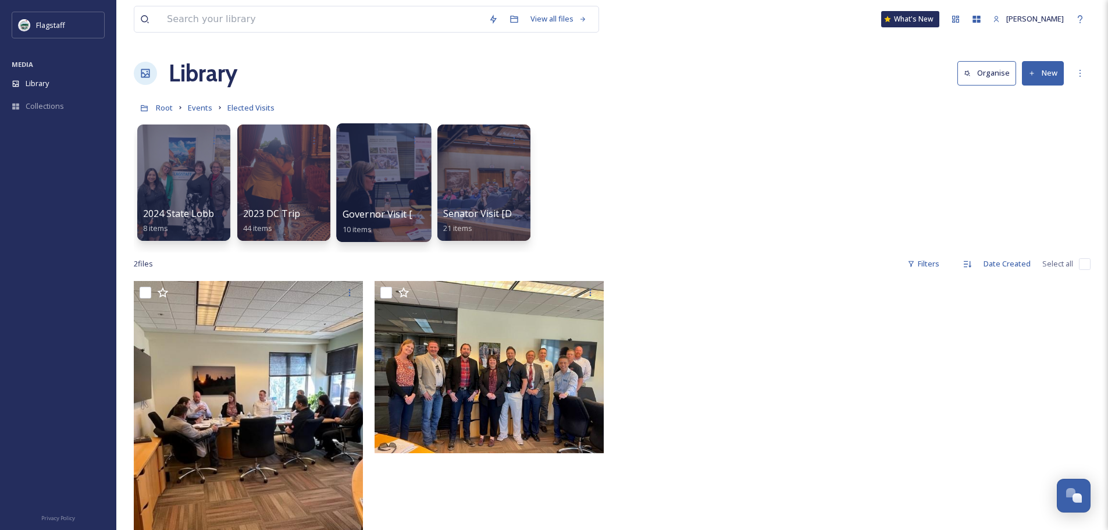
click at [401, 216] on span "Governor Visit [DATE]" at bounding box center [392, 214] width 98 height 13
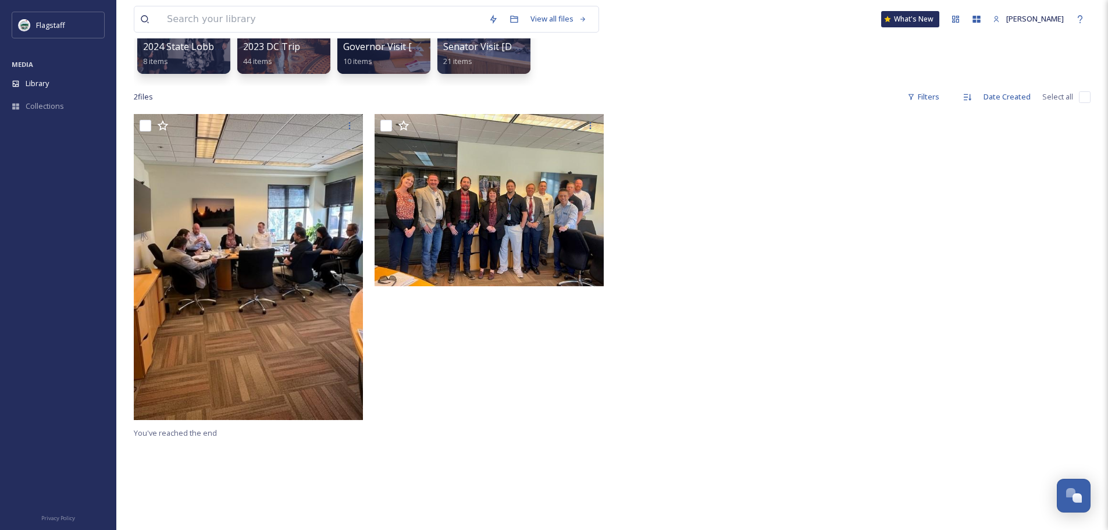
scroll to position [175, 0]
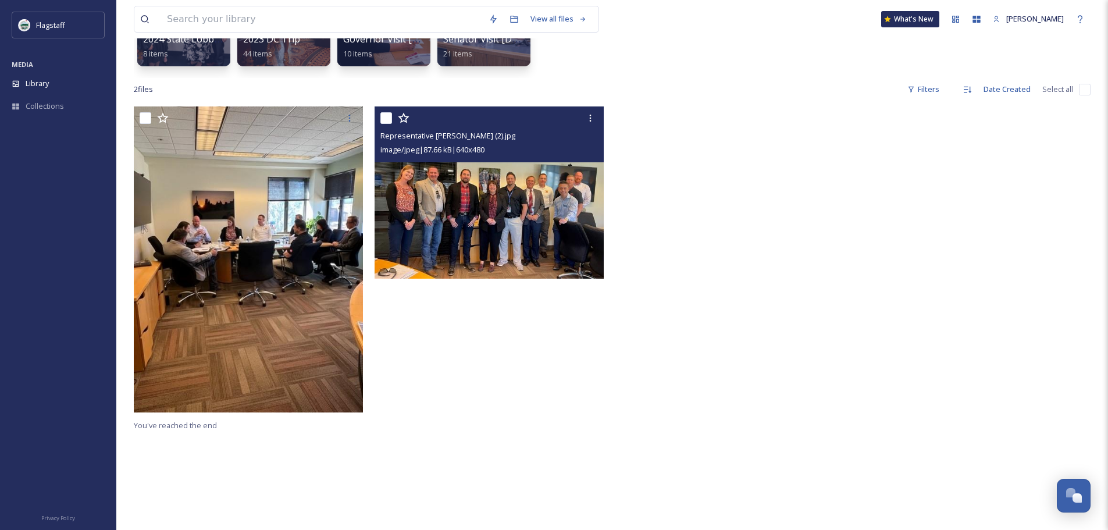
click at [475, 236] on img at bounding box center [489, 192] width 229 height 172
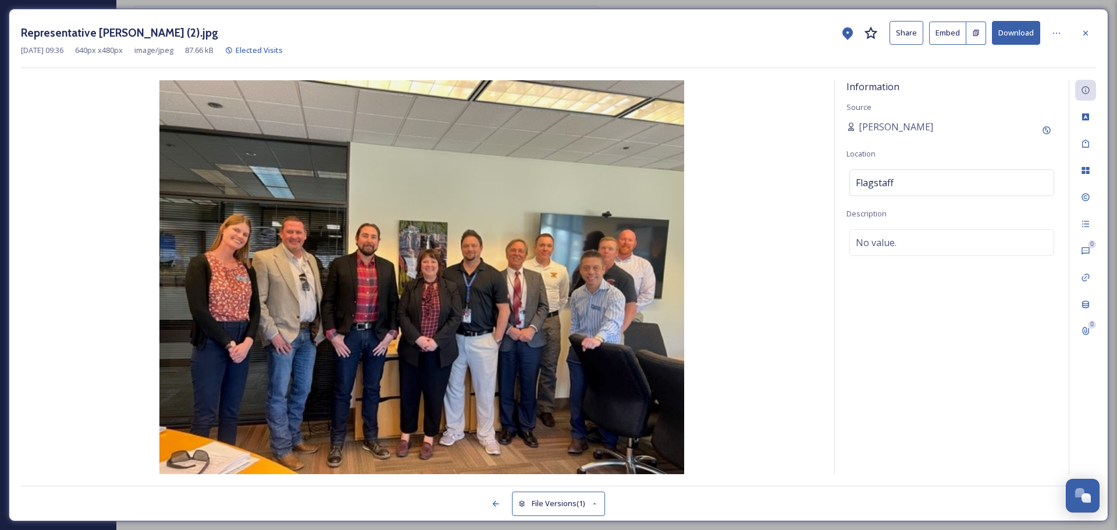
click at [689, 5] on div "Representative [PERSON_NAME] (2).jpg Share Embed Download [DATE] 09:36 640 px x…" at bounding box center [558, 265] width 1117 height 530
click at [1087, 38] on div at bounding box center [1085, 33] width 21 height 21
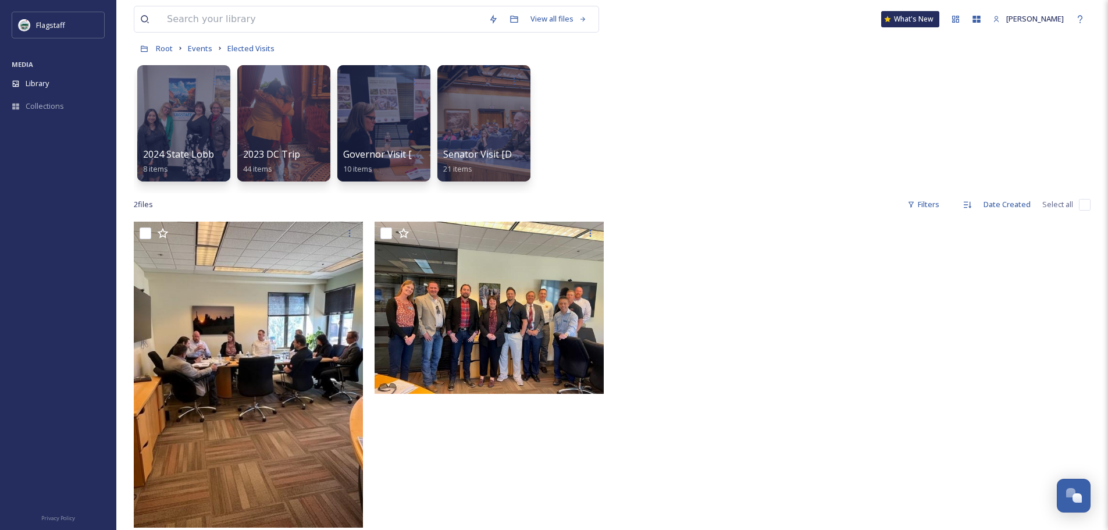
scroll to position [58, 0]
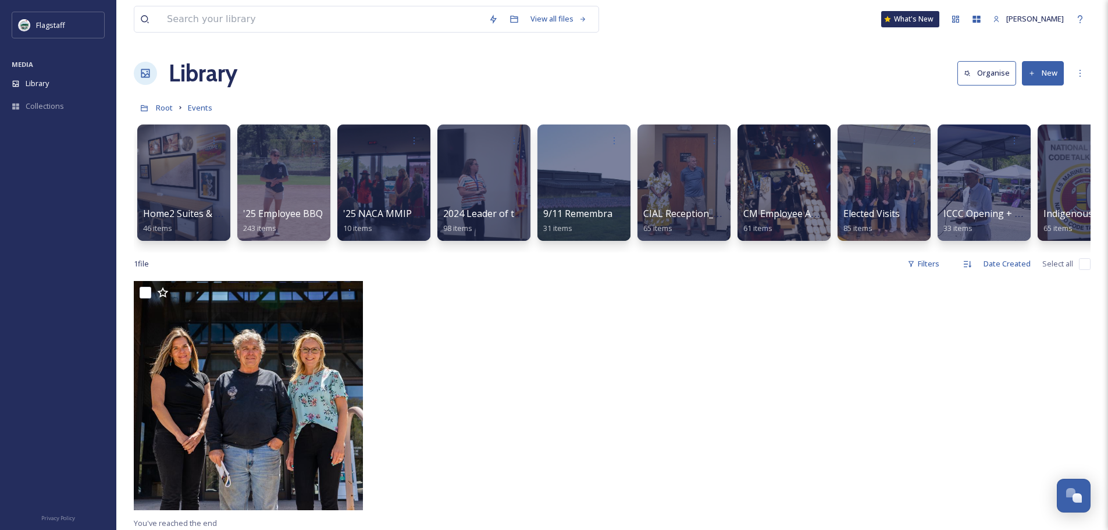
drag, startPoint x: 459, startPoint y: 261, endPoint x: 510, endPoint y: 257, distance: 50.8
click at [507, 261] on div "View all files What's New [PERSON_NAME] Library Organise New Root Events Your S…" at bounding box center [612, 405] width 992 height 811
click at [513, 250] on div "Home2 Suites & Tru by Hilton Hotel Ribbon Cutting - [DATE] items '25 Employee B…" at bounding box center [612, 186] width 957 height 134
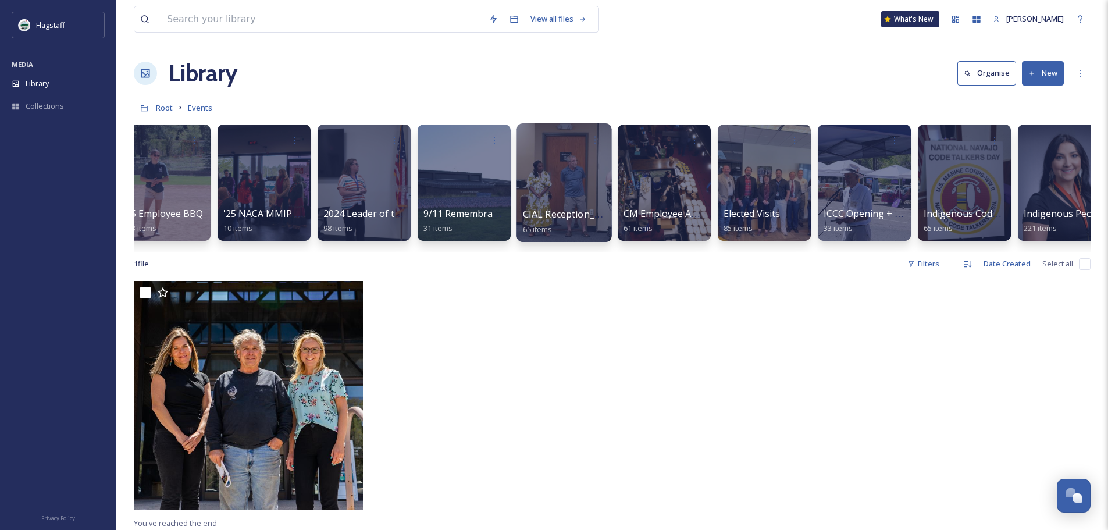
click at [563, 216] on span "CIAL Reception_[DATE]" at bounding box center [574, 214] width 102 height 13
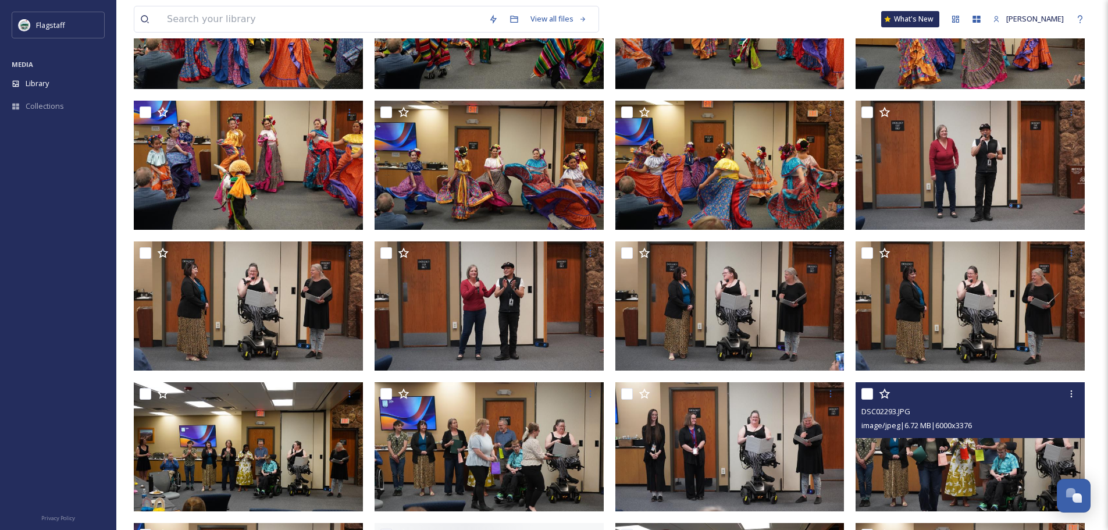
scroll to position [2028, 0]
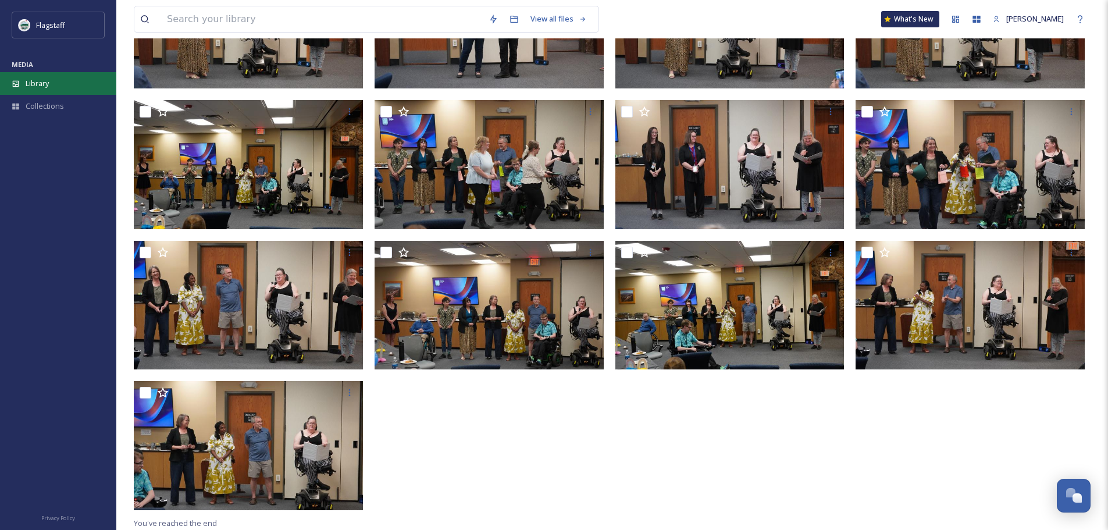
click at [61, 88] on div "Library" at bounding box center [58, 83] width 116 height 23
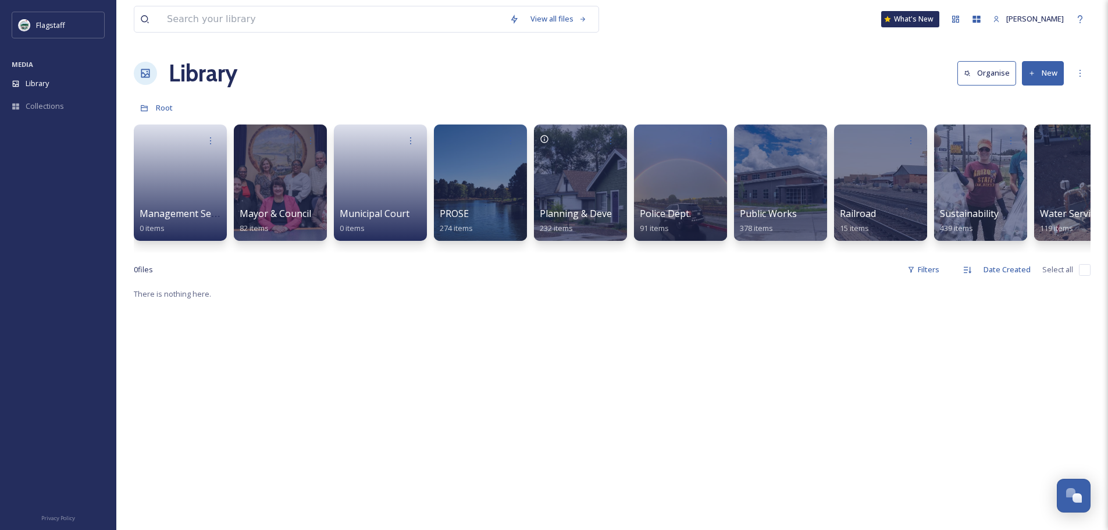
scroll to position [0, 944]
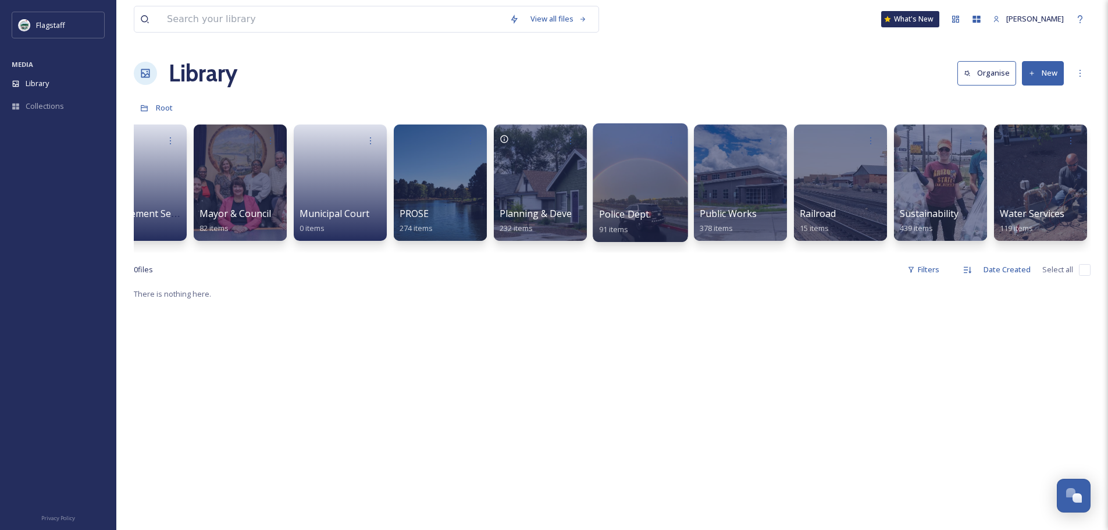
click at [607, 204] on div at bounding box center [640, 182] width 95 height 119
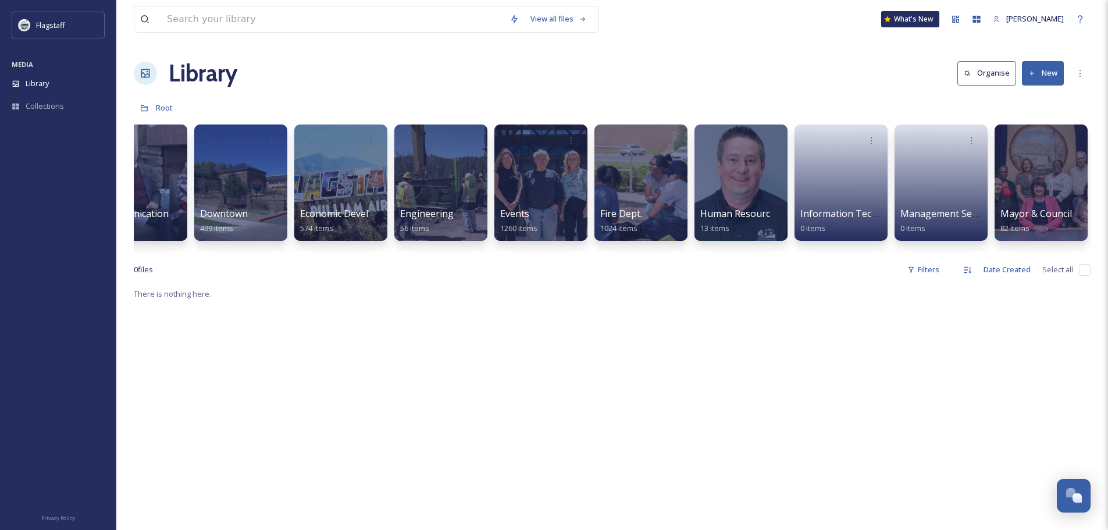
scroll to position [0, 7]
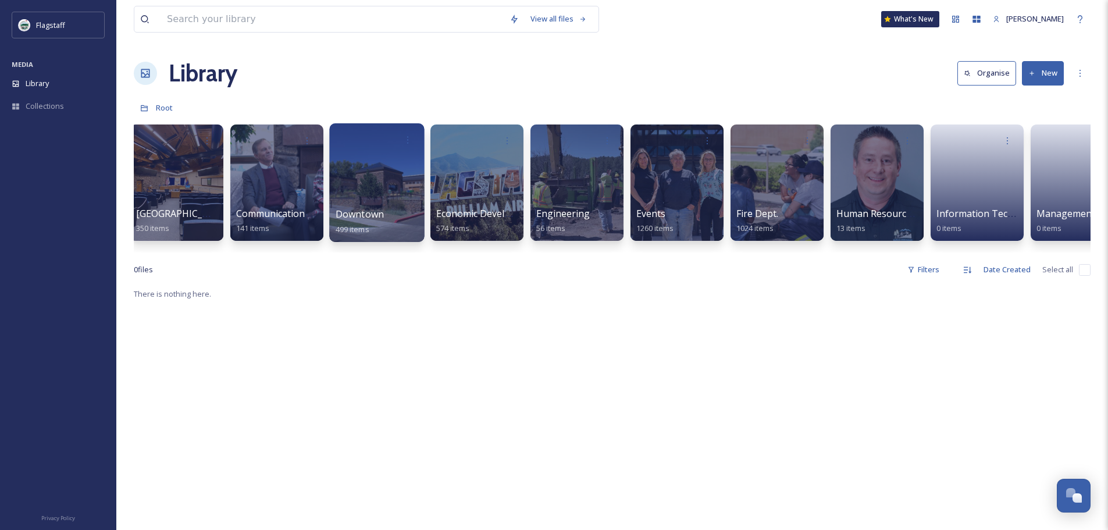
click at [359, 218] on span "Downtown" at bounding box center [360, 214] width 49 height 13
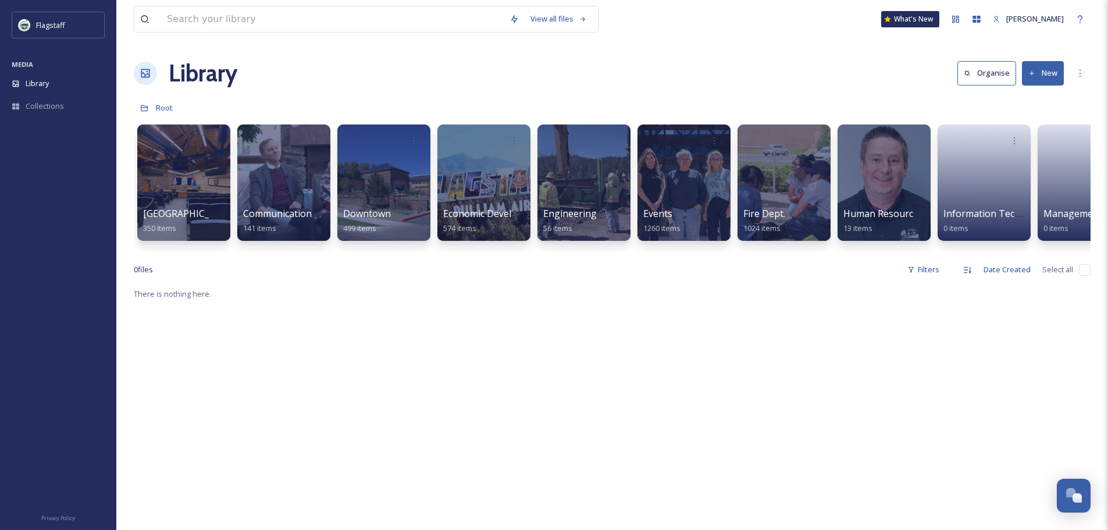
scroll to position [0, 944]
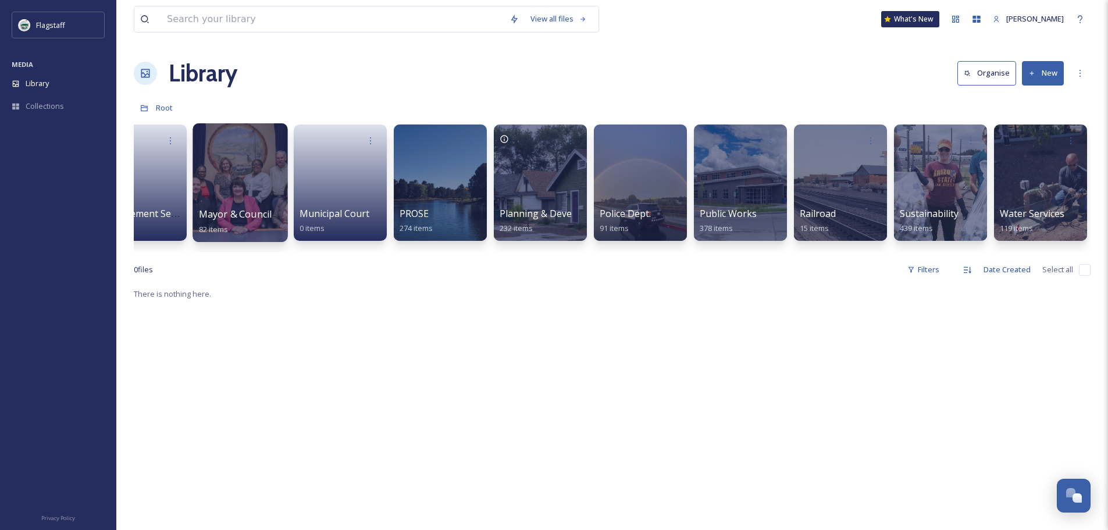
click at [256, 214] on span "Mayor & Council" at bounding box center [235, 214] width 73 height 13
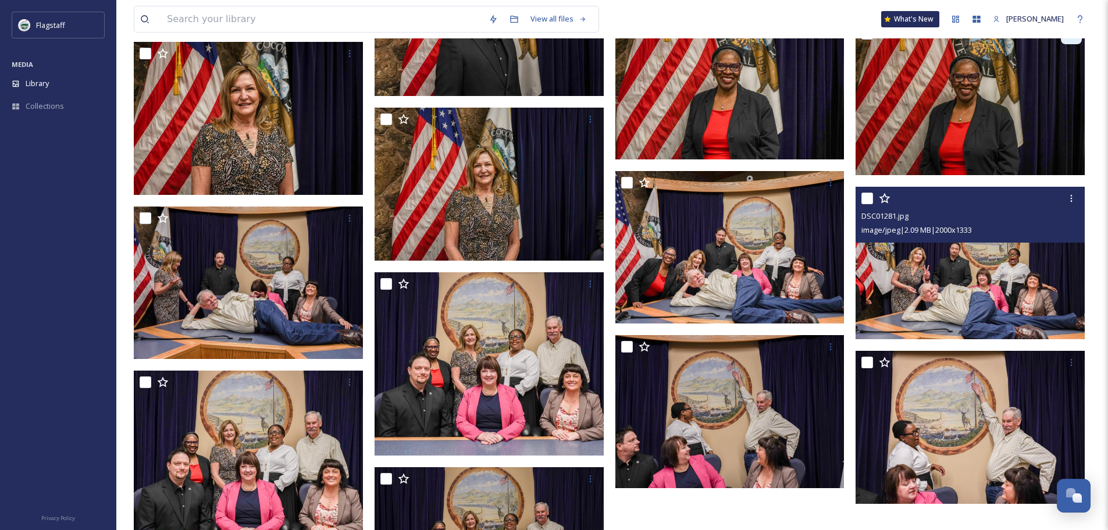
scroll to position [2055, 0]
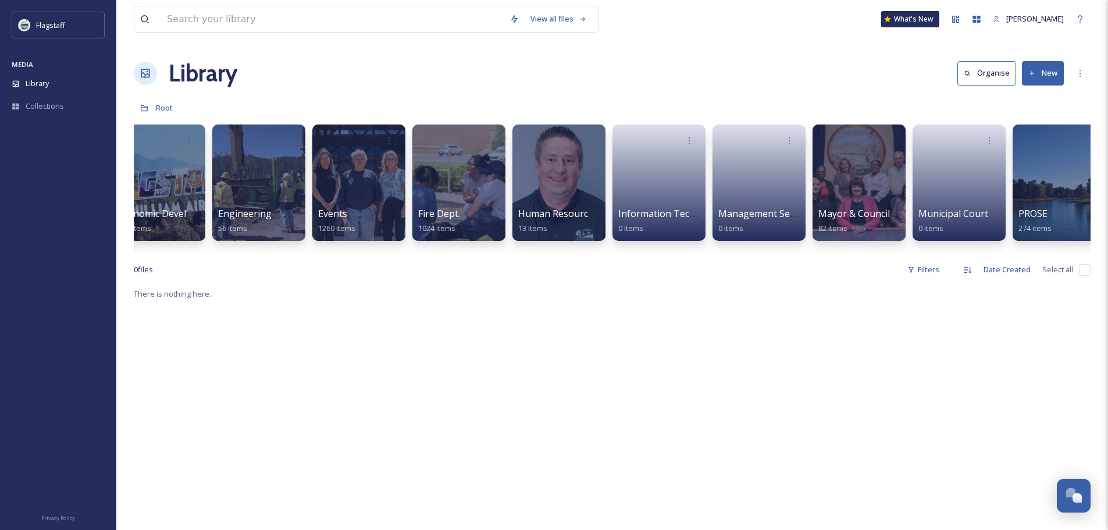
scroll to position [0, 326]
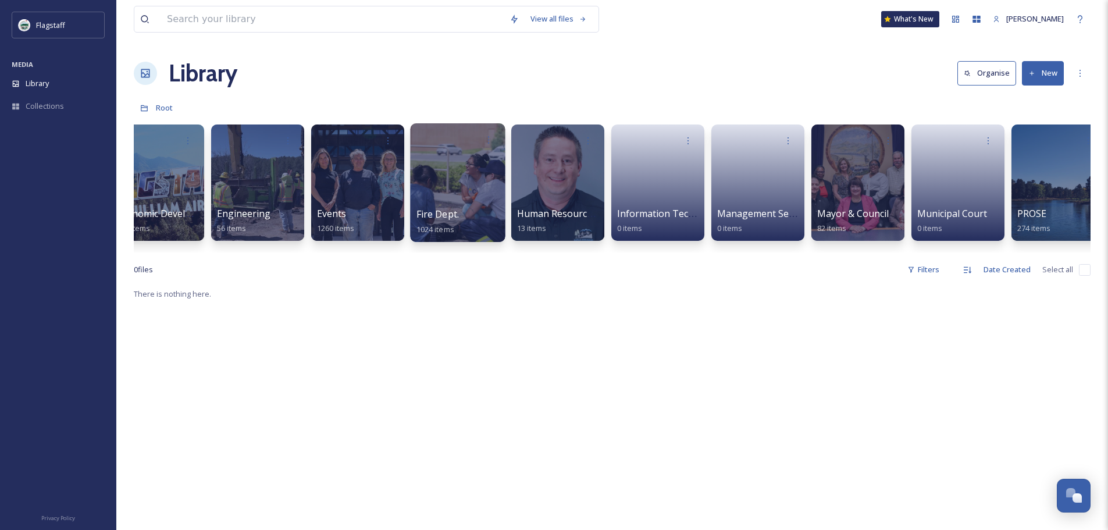
click at [473, 222] on div "Fire Dept. 1024 items" at bounding box center [458, 221] width 83 height 29
click at [435, 200] on div at bounding box center [457, 182] width 95 height 119
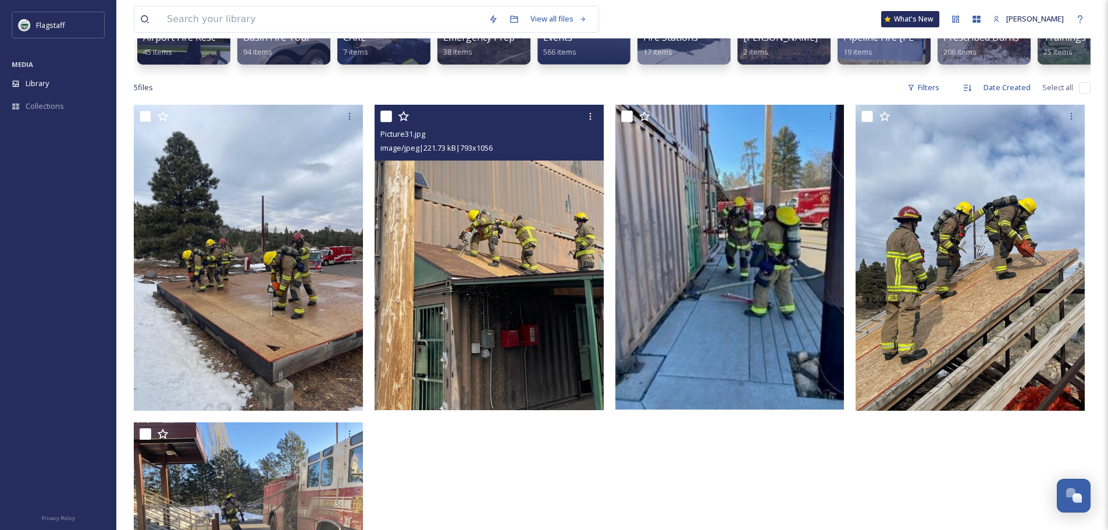
scroll to position [290, 0]
